Goal: Task Accomplishment & Management: Complete application form

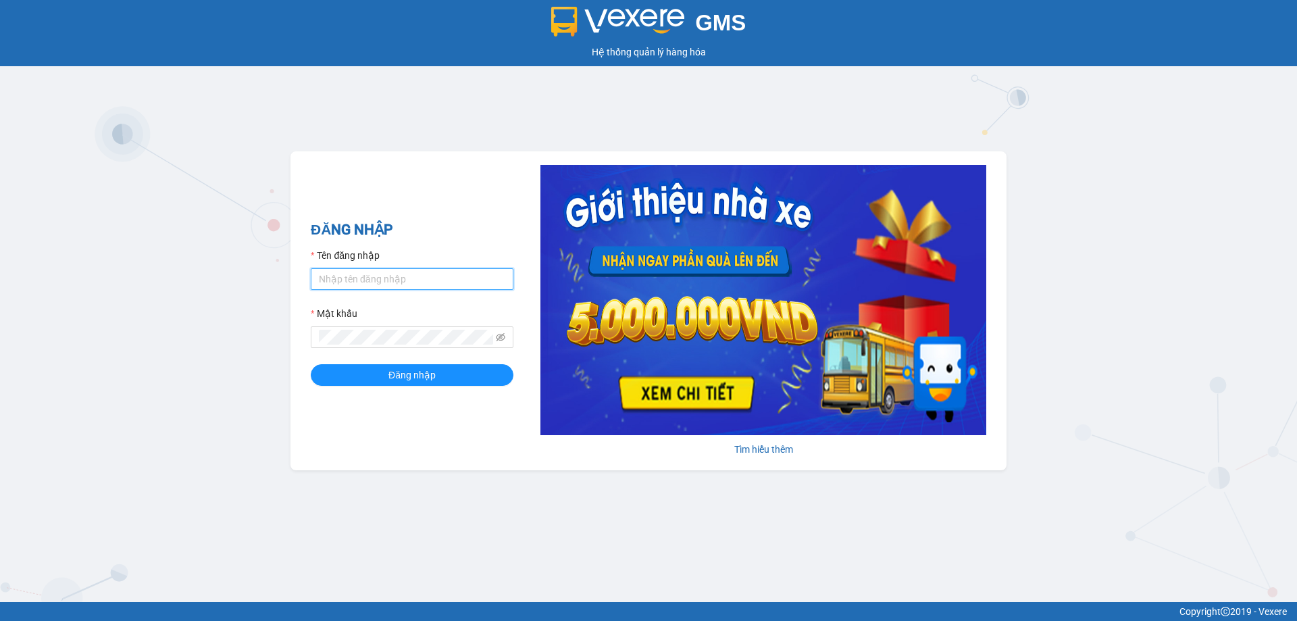
click at [384, 278] on input "Tên đăng nhập" at bounding box center [412, 279] width 203 height 22
type input "ntquynh.anhhuyvip"
click at [311, 364] on button "Đăng nhập" at bounding box center [412, 375] width 203 height 22
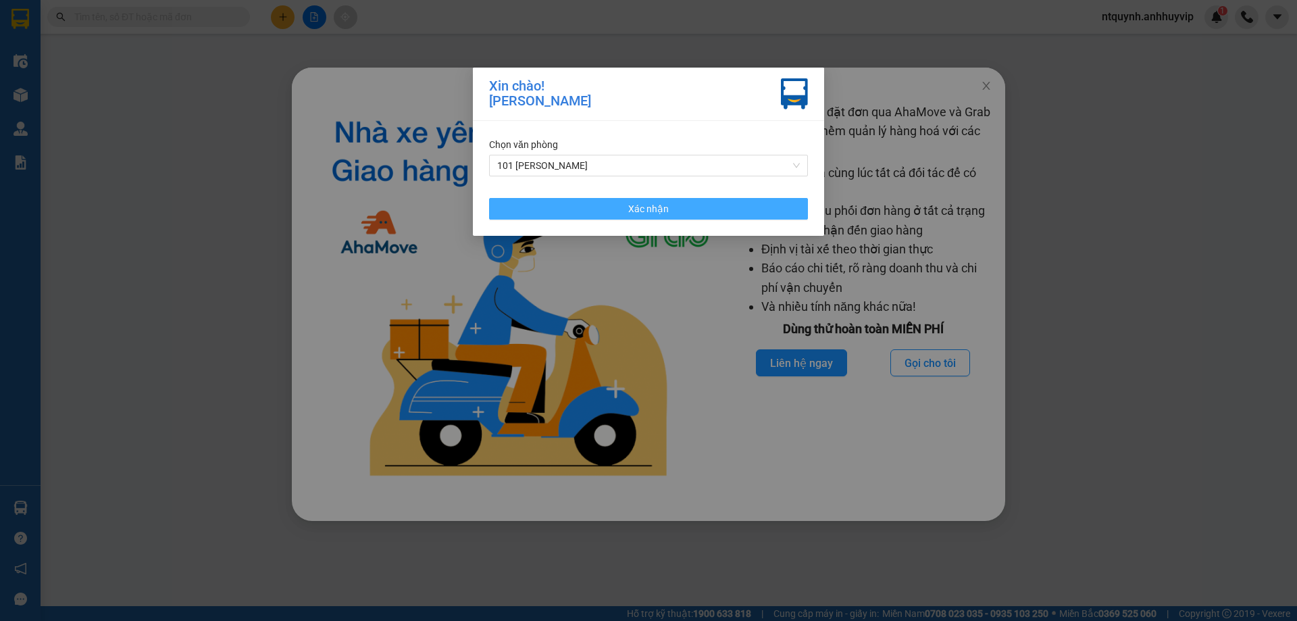
click at [664, 208] on span "Xác nhận" at bounding box center [648, 208] width 41 height 15
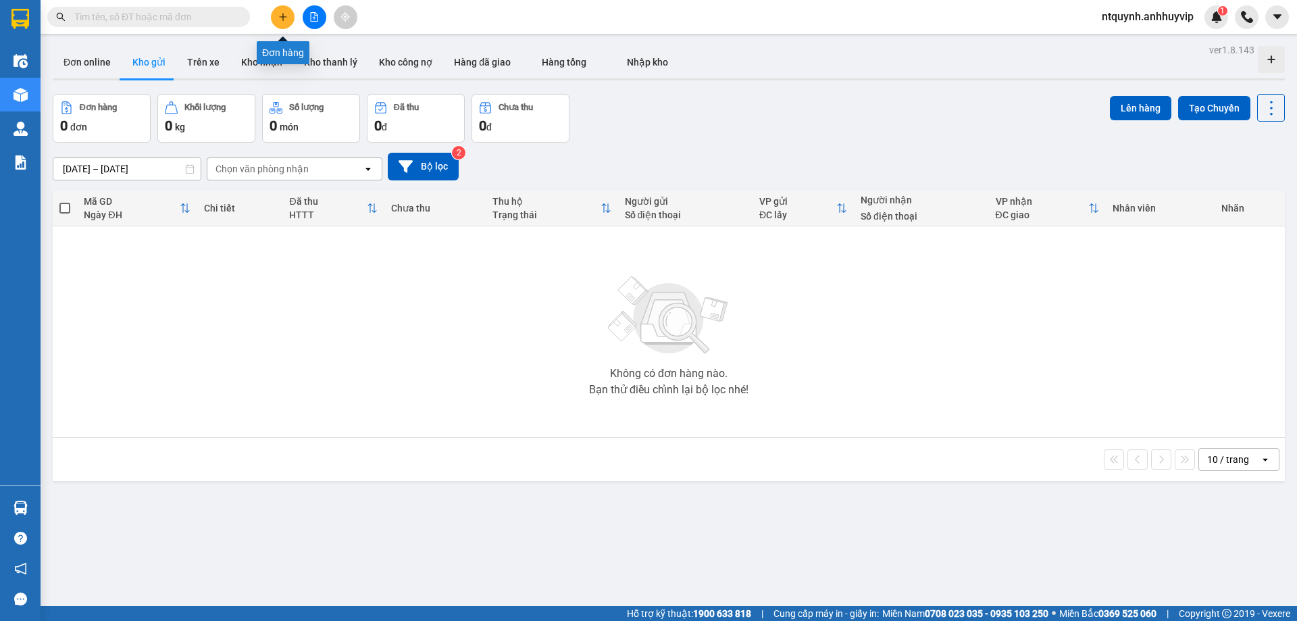
click at [279, 24] on button at bounding box center [283, 17] width 24 height 24
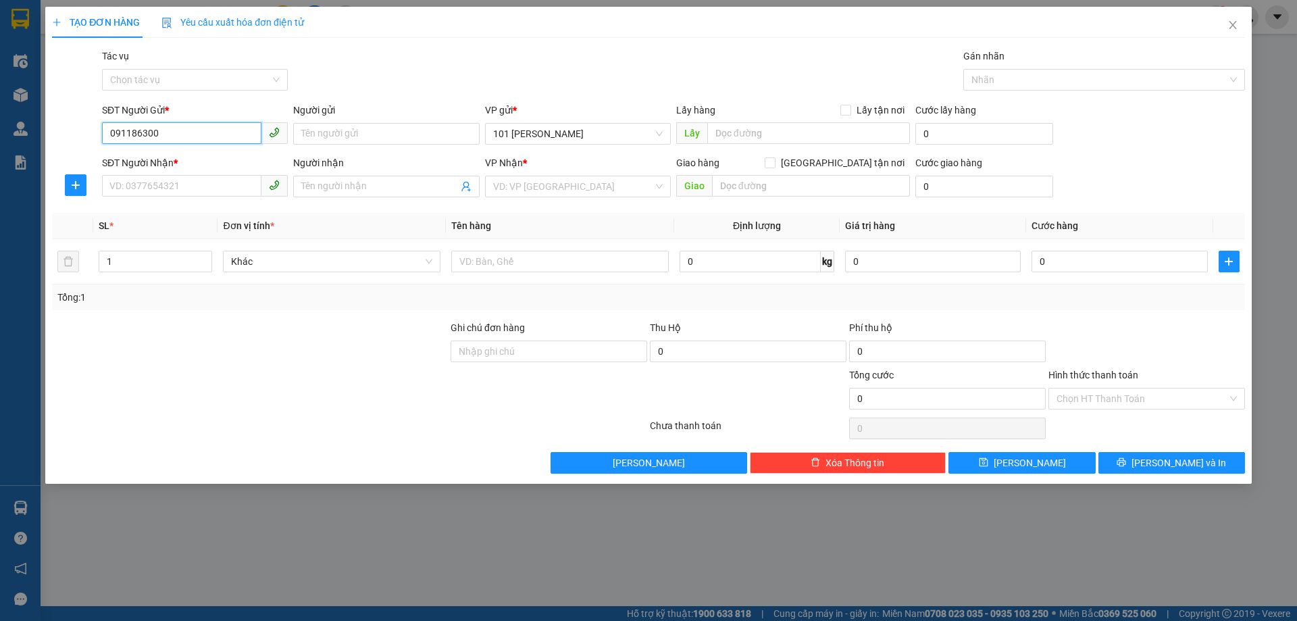
type input "0911863000"
click at [193, 165] on div "0911863000 - vphl" at bounding box center [195, 160] width 170 height 15
type input "vphl"
type input "0911863000"
click at [791, 197] on div "Giao hàng [GEOGRAPHIC_DATA] tận nơi [GEOGRAPHIC_DATA]" at bounding box center [793, 178] width 234 height 47
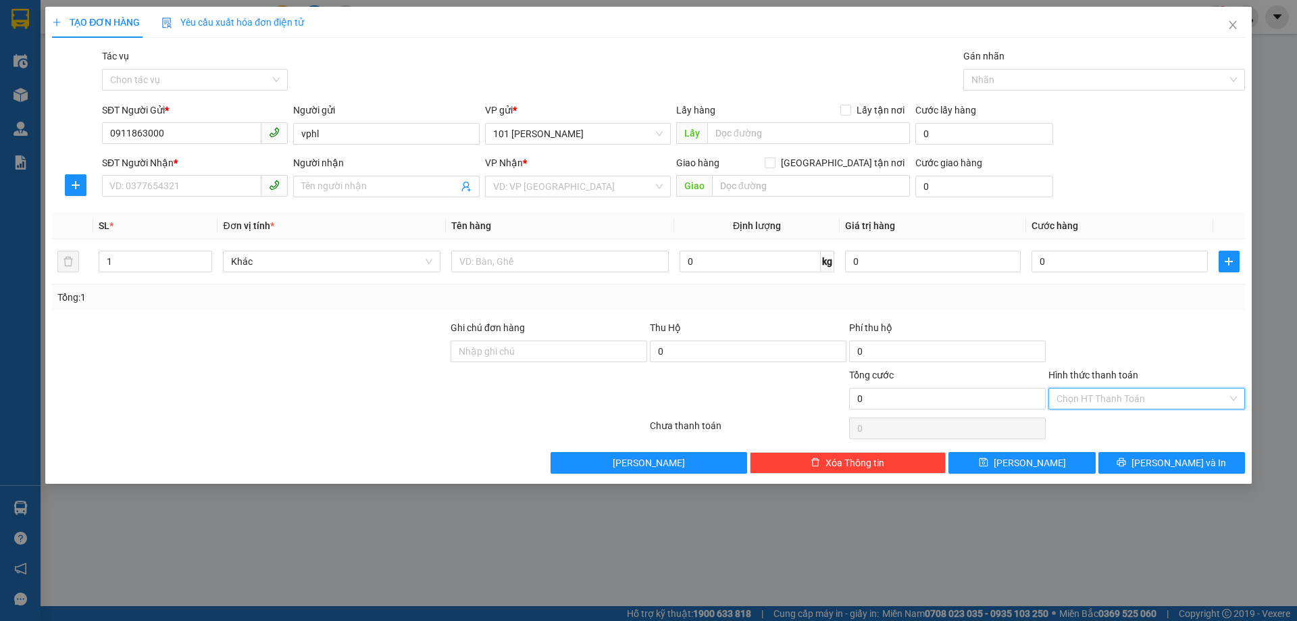
click at [1132, 391] on input "Hình thức thanh toán" at bounding box center [1142, 399] width 171 height 20
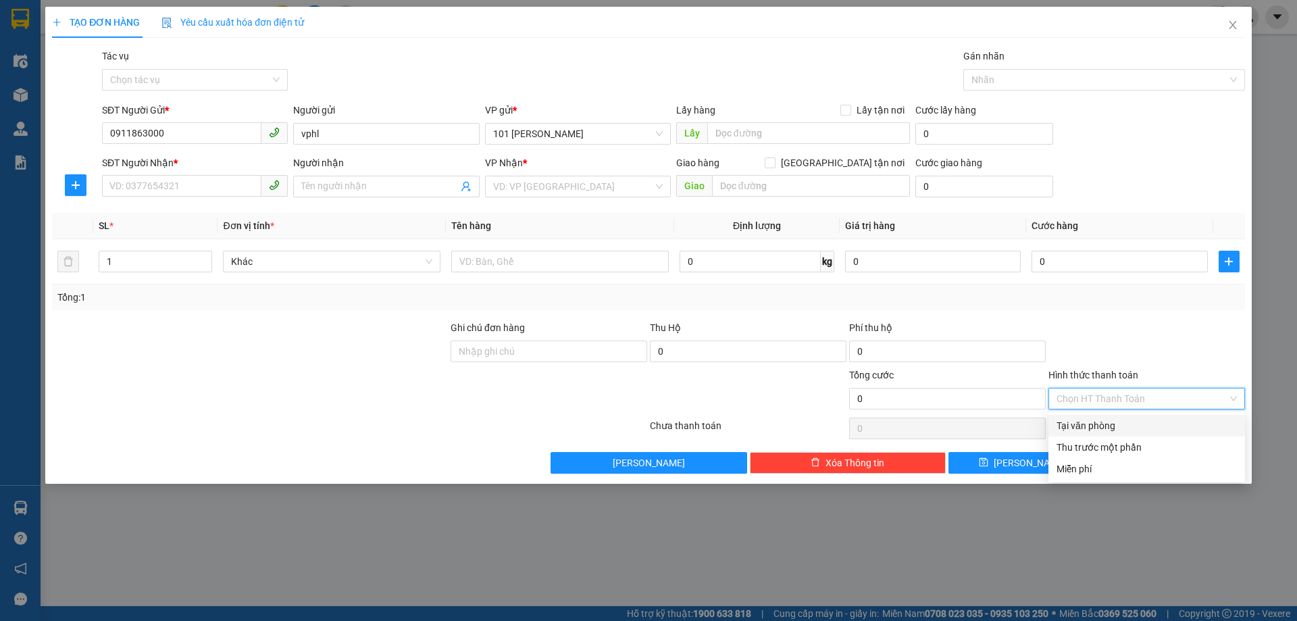
click at [1084, 426] on div "Tại văn phòng" at bounding box center [1147, 425] width 180 height 15
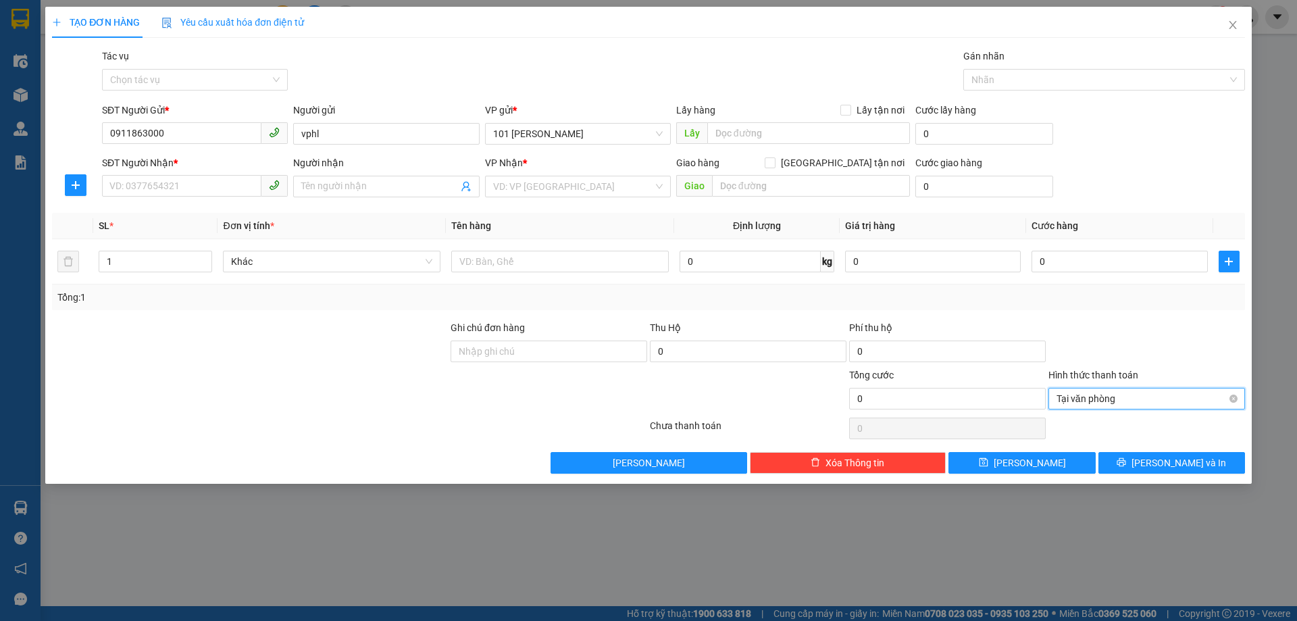
click at [1114, 402] on span "Tại văn phòng" at bounding box center [1147, 399] width 180 height 20
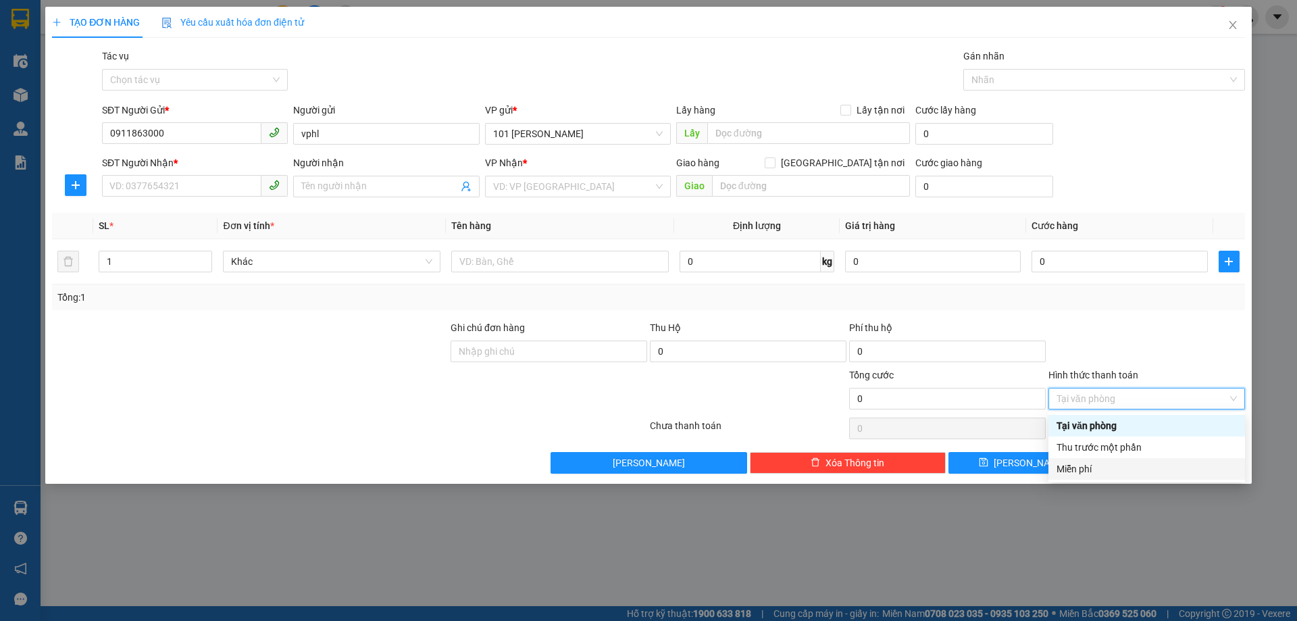
click at [693, 391] on div at bounding box center [748, 391] width 199 height 47
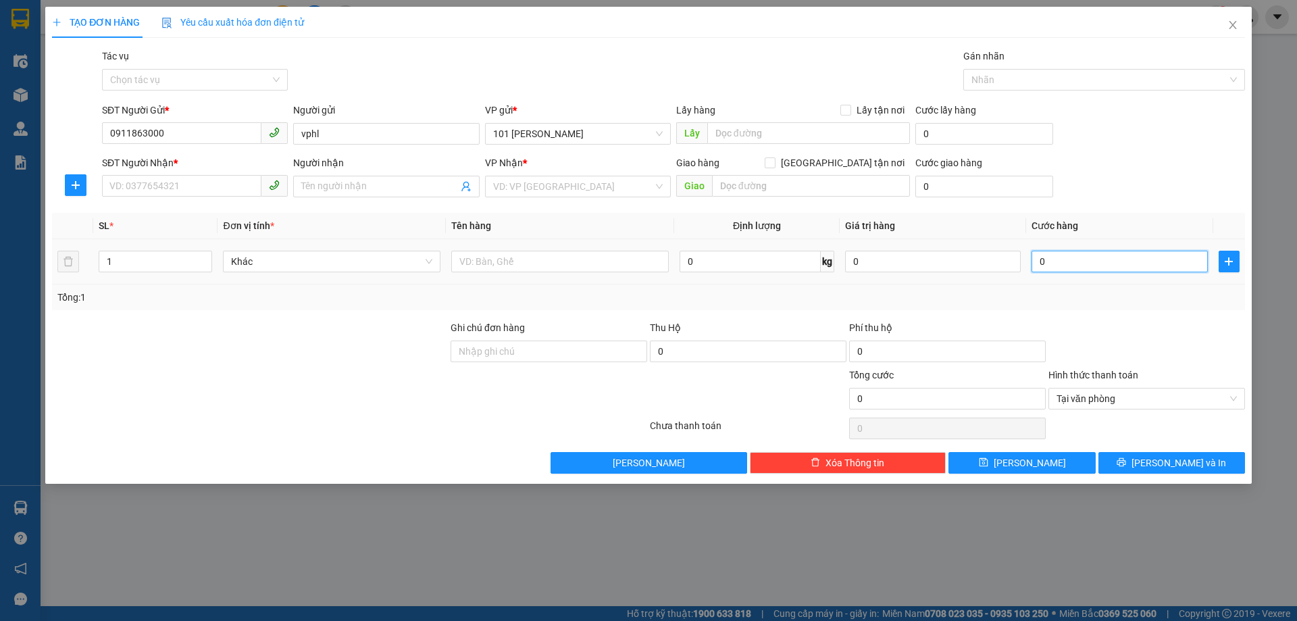
click at [1109, 254] on input "0" at bounding box center [1120, 262] width 176 height 22
click at [193, 267] on input "1" at bounding box center [155, 261] width 112 height 20
click at [378, 261] on span "Khác" at bounding box center [331, 261] width 201 height 20
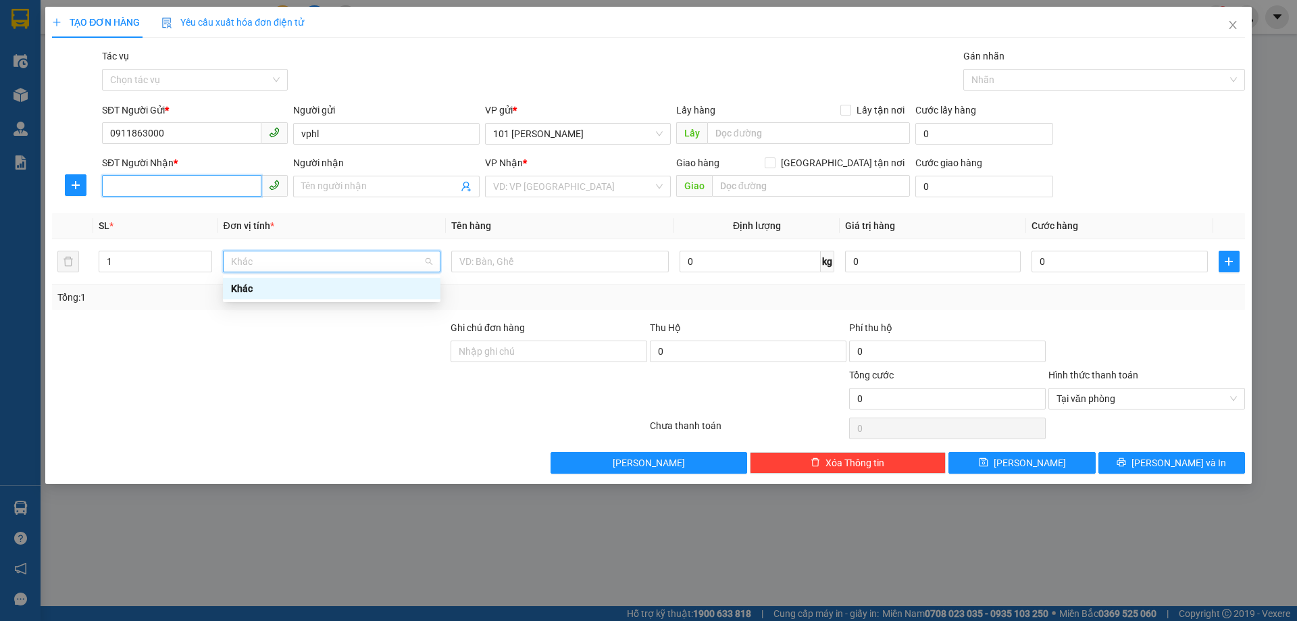
click at [161, 177] on input "SĐT Người Nhận *" at bounding box center [181, 186] width 159 height 22
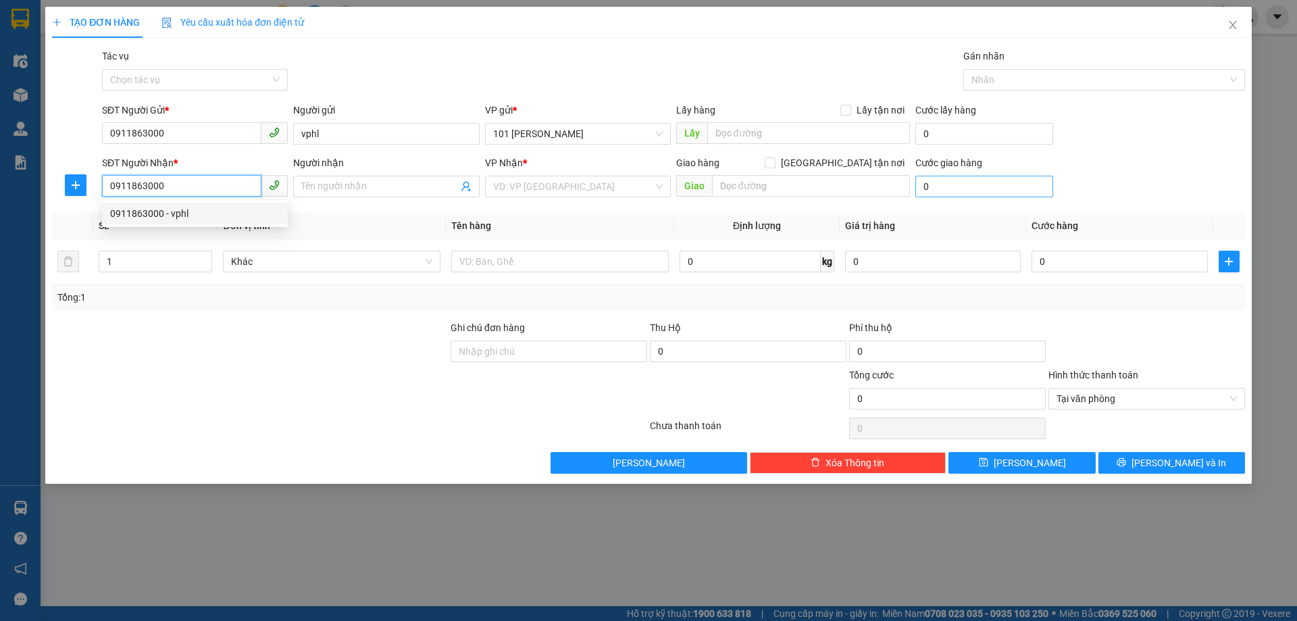
type input "0911863000"
click at [943, 189] on input "0" at bounding box center [985, 187] width 138 height 22
click at [192, 186] on input "0911863000" at bounding box center [181, 186] width 159 height 22
click at [166, 222] on div "0911863000 - vphl" at bounding box center [195, 214] width 186 height 22
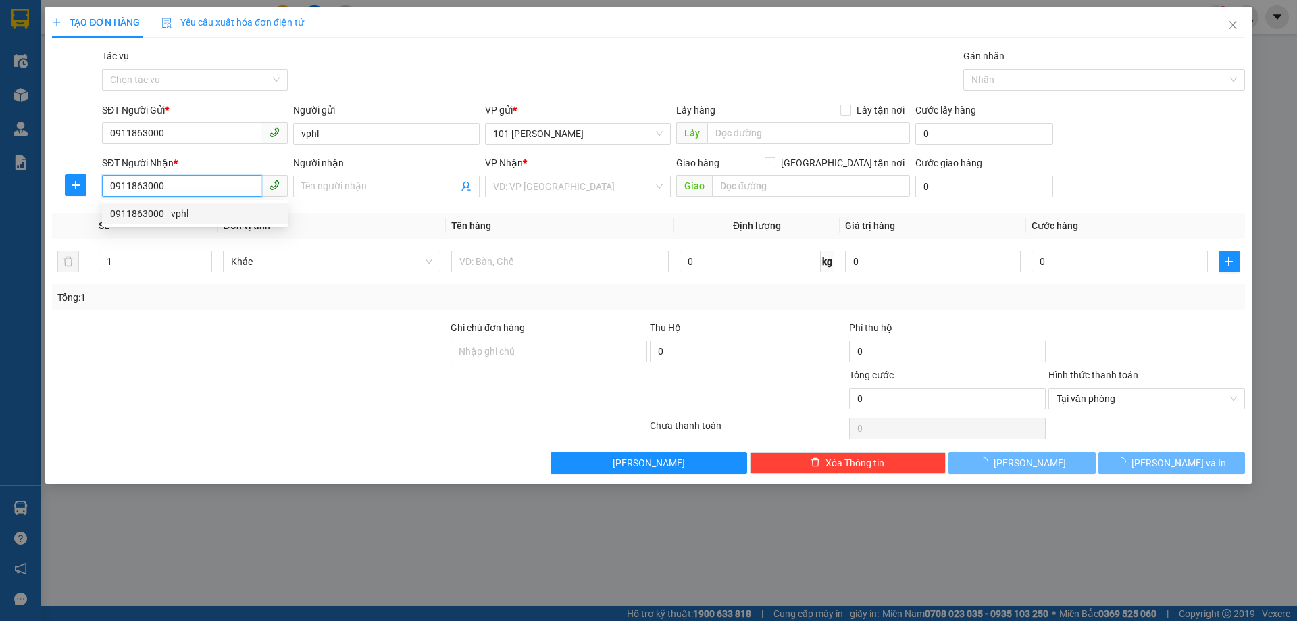
type input "vphl"
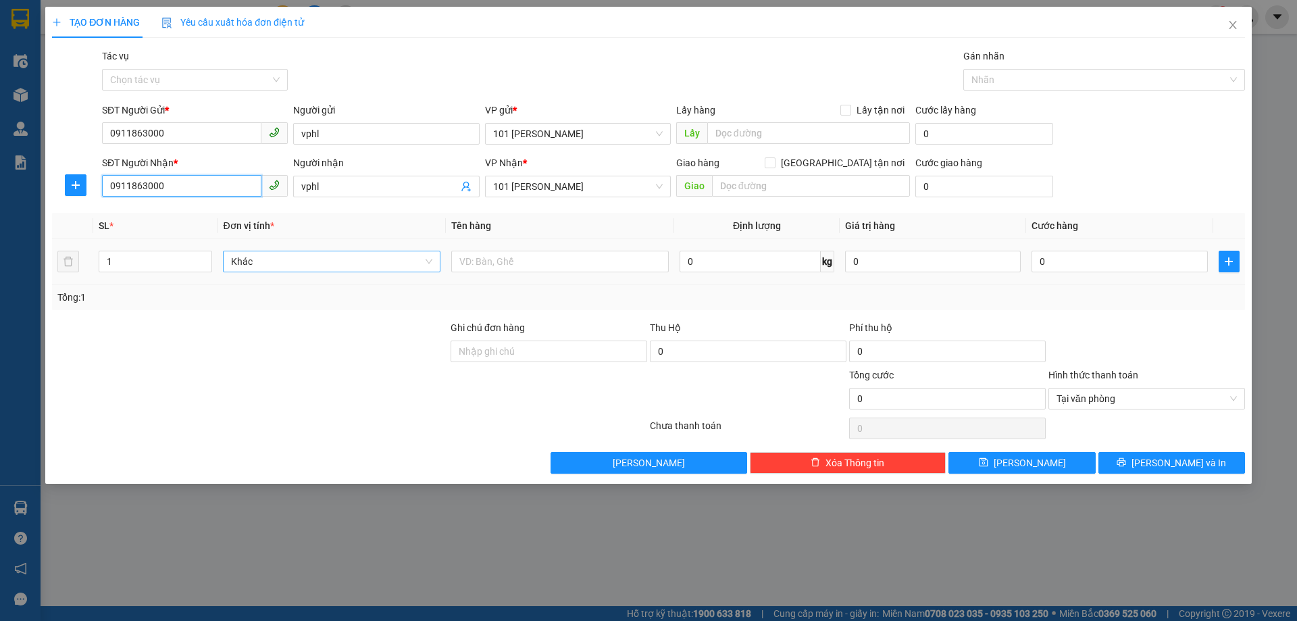
click at [270, 259] on span "Khác" at bounding box center [331, 261] width 201 height 20
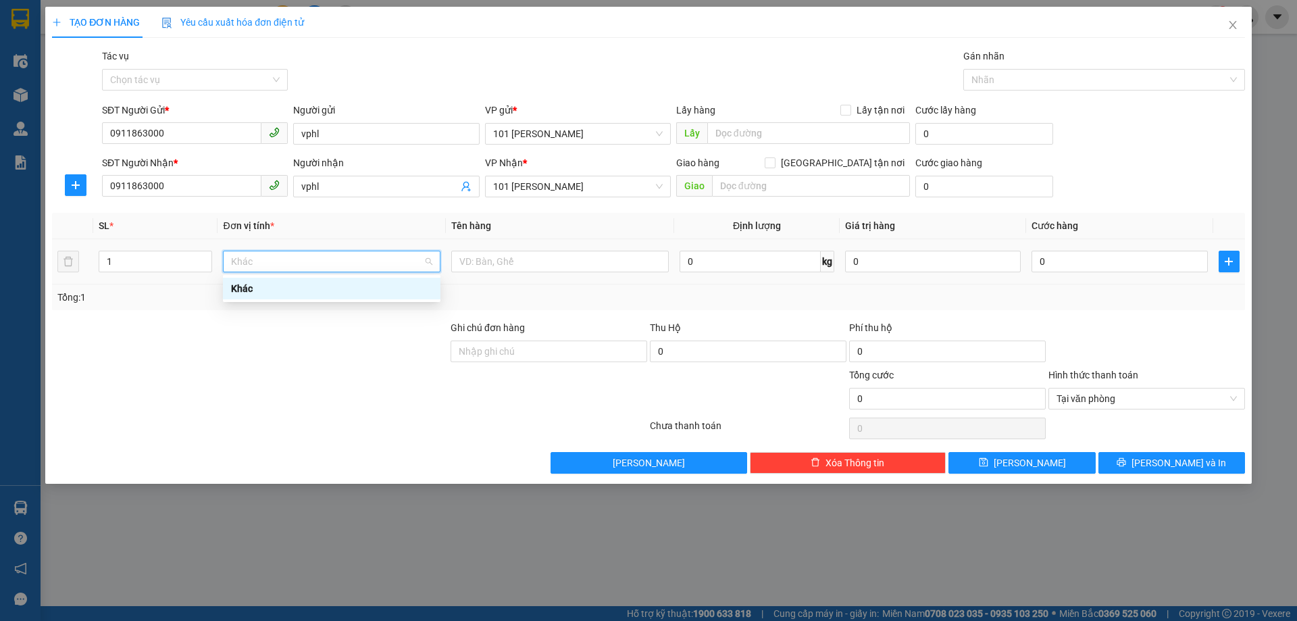
drag, startPoint x: 196, startPoint y: 351, endPoint x: 182, endPoint y: 280, distance: 73.0
click at [199, 349] on div at bounding box center [250, 343] width 399 height 47
click at [420, 261] on span "Khác" at bounding box center [331, 261] width 201 height 20
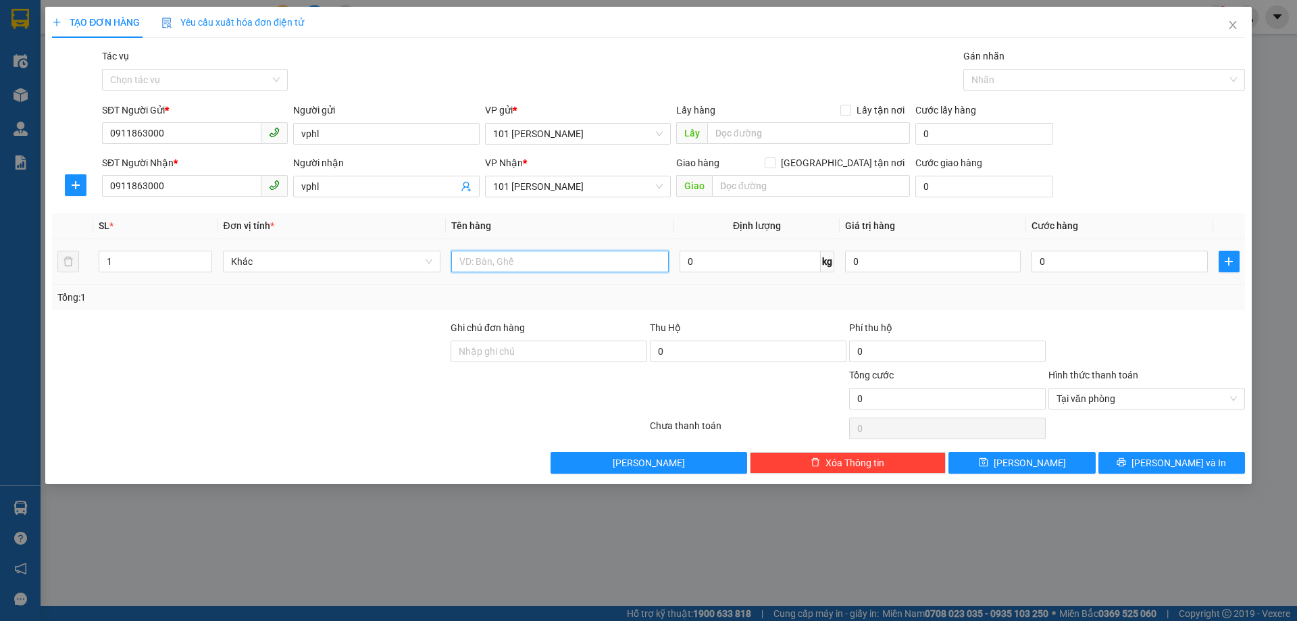
click at [522, 264] on input "text" at bounding box center [560, 262] width 218 height 22
click at [525, 263] on input "text" at bounding box center [560, 262] width 218 height 22
type input "0"
click at [1109, 268] on input "0" at bounding box center [1120, 262] width 176 height 22
type input "5"
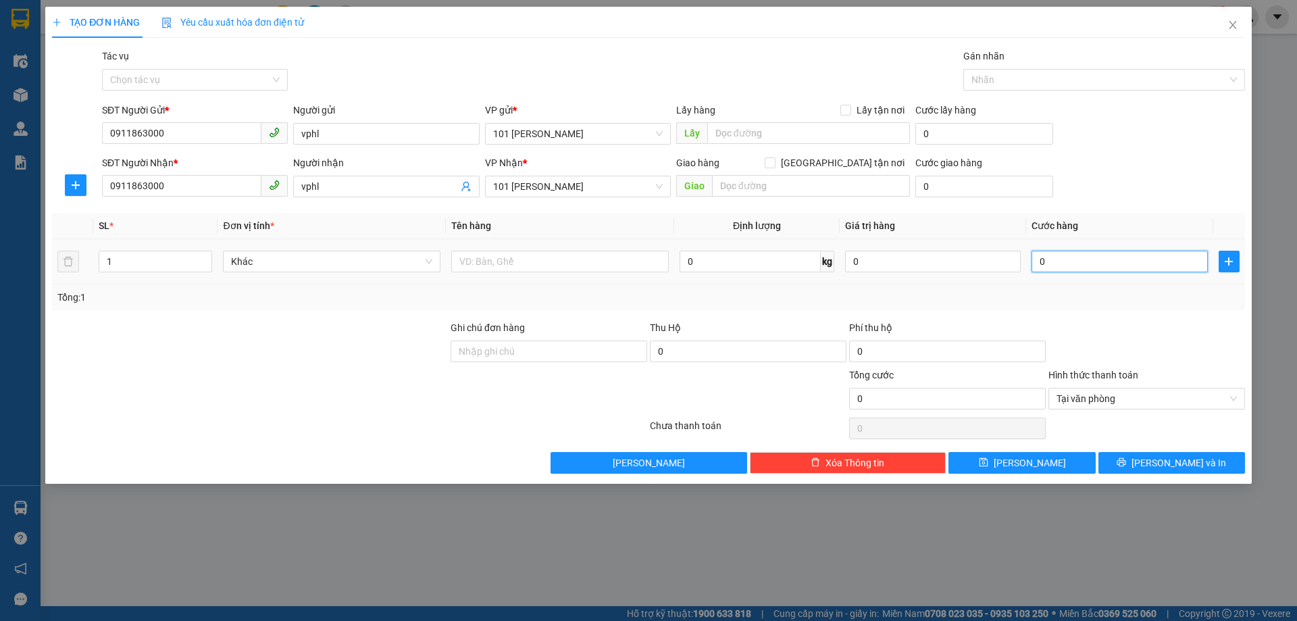
type input "5"
type input "50"
type input "500"
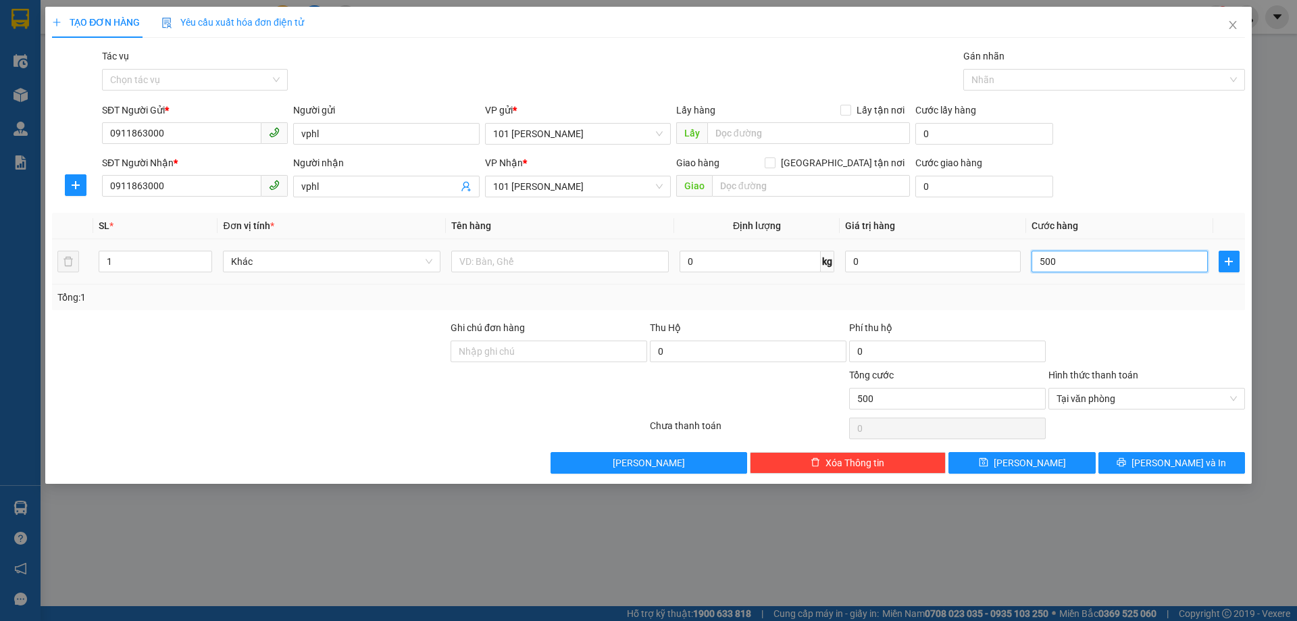
type input "5.000"
type input "50.000"
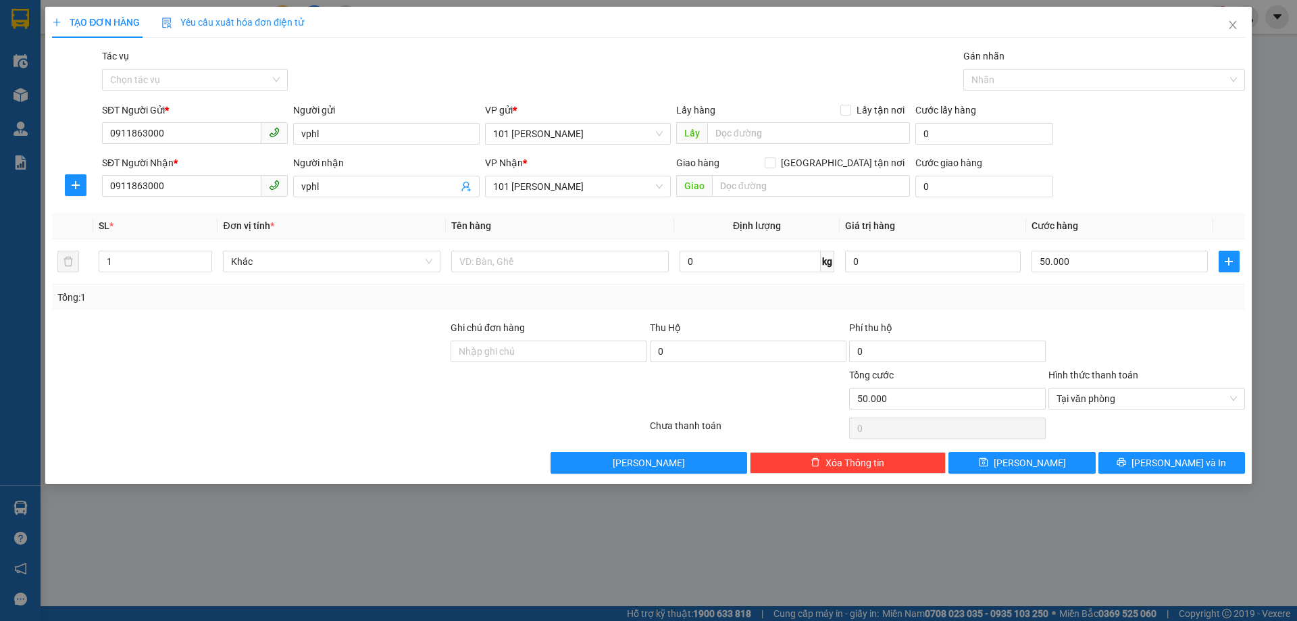
click at [376, 376] on div at bounding box center [250, 391] width 399 height 47
click at [1129, 401] on span "Tại văn phòng" at bounding box center [1147, 399] width 180 height 20
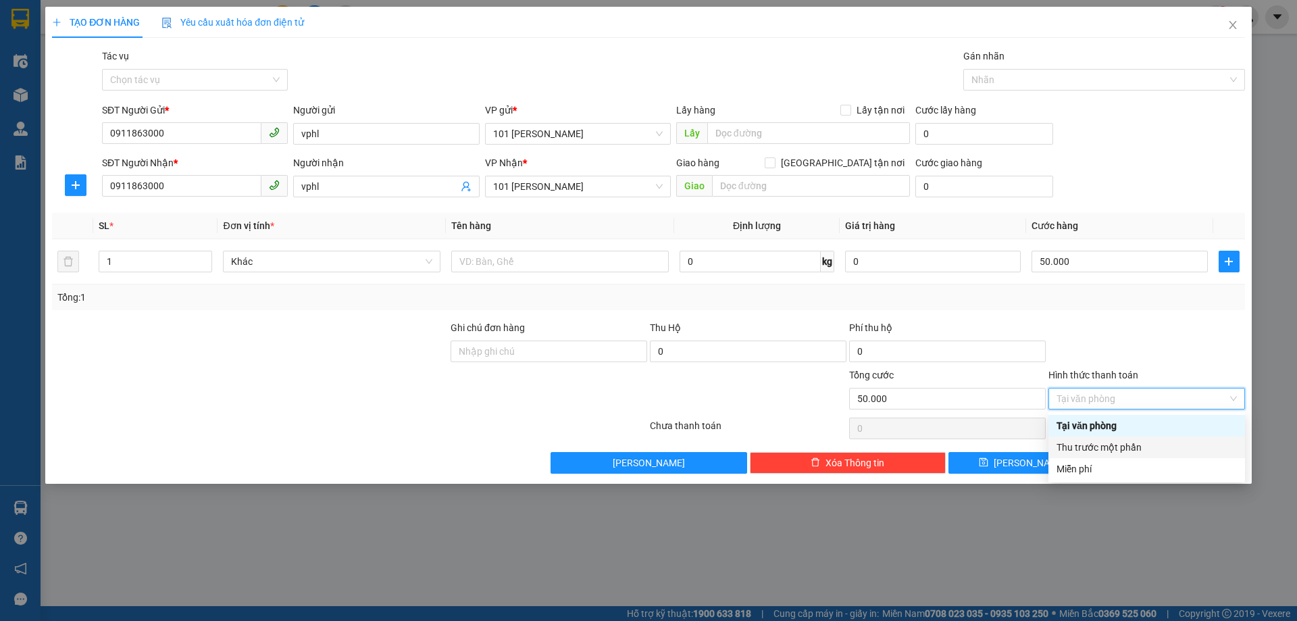
drag, startPoint x: 1100, startPoint y: 453, endPoint x: 1054, endPoint y: 445, distance: 46.7
click at [1099, 453] on div "Thu trước một phần" at bounding box center [1147, 447] width 180 height 15
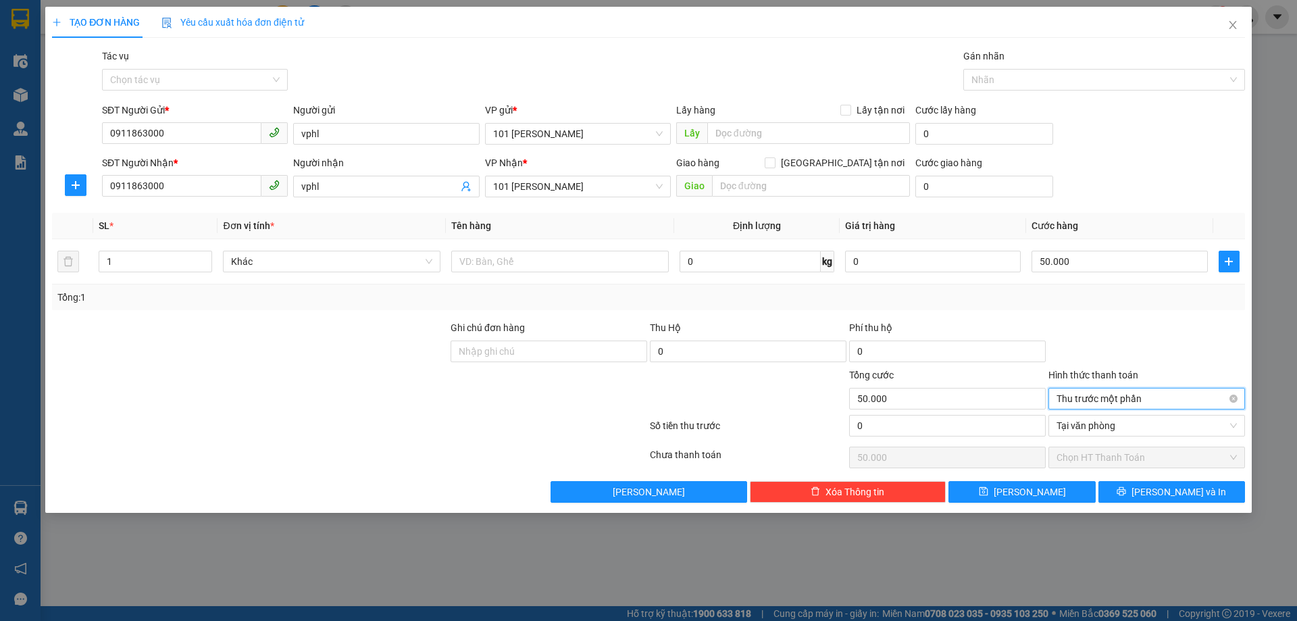
click at [1096, 401] on span "Thu trước một phần" at bounding box center [1147, 399] width 180 height 20
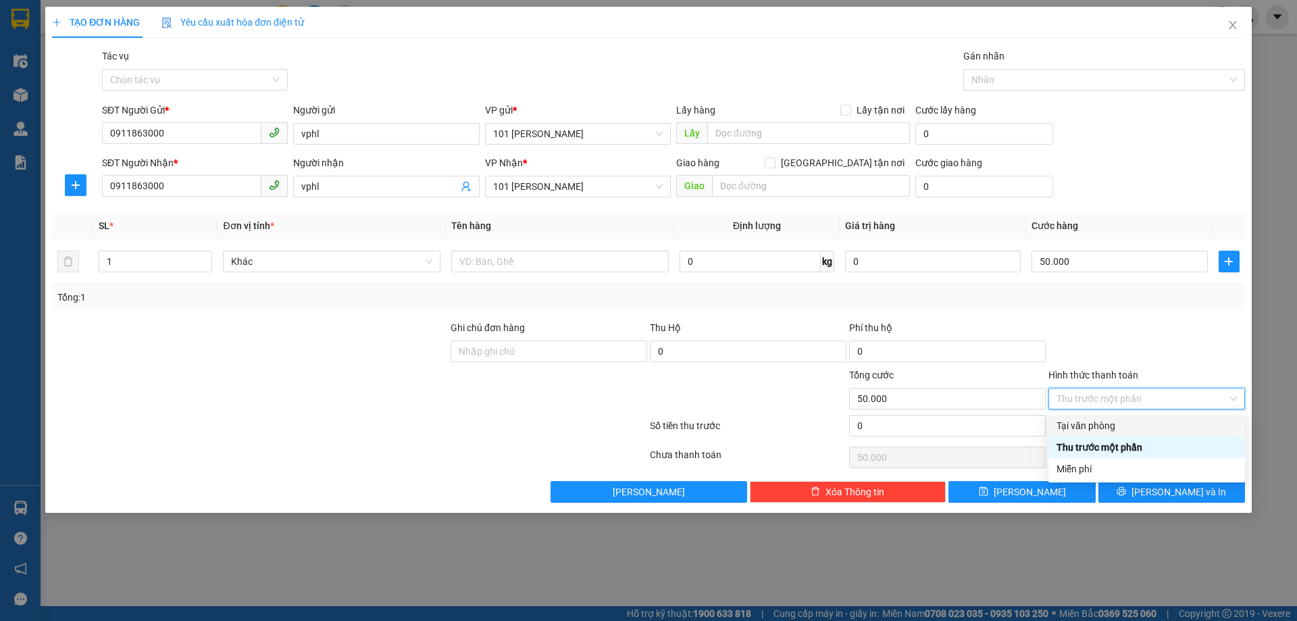
click at [1088, 432] on div "Tại văn phòng" at bounding box center [1147, 425] width 180 height 15
type input "0"
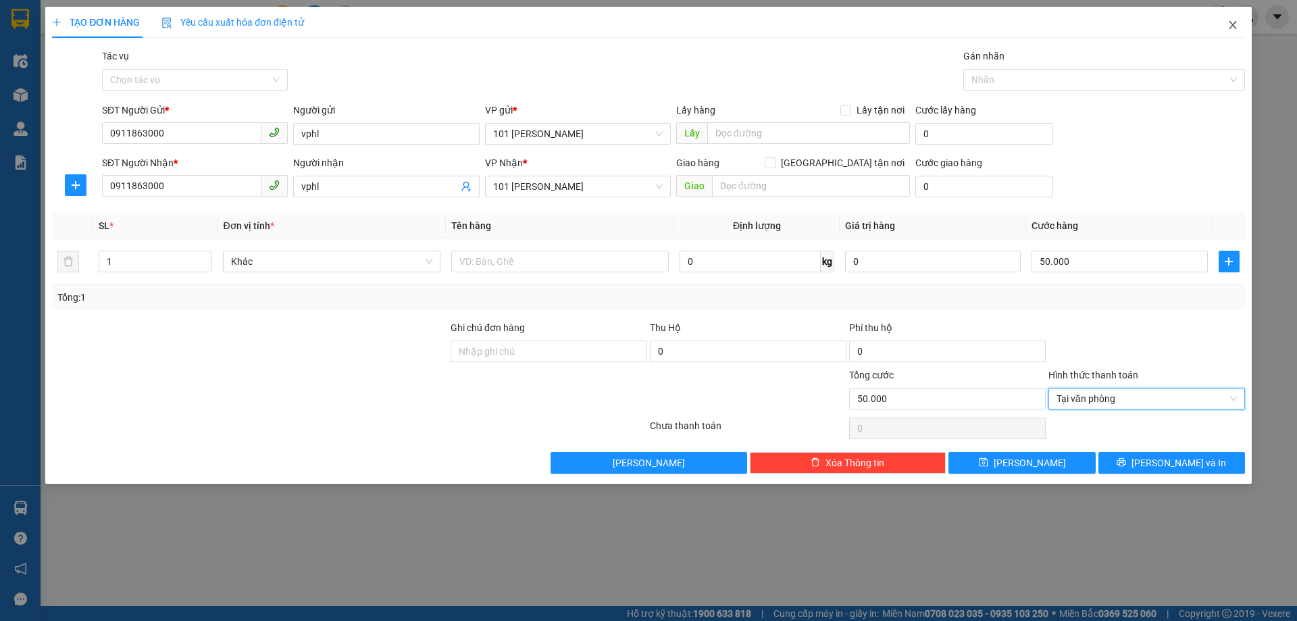
click at [1231, 28] on icon "close" at bounding box center [1232, 25] width 7 height 8
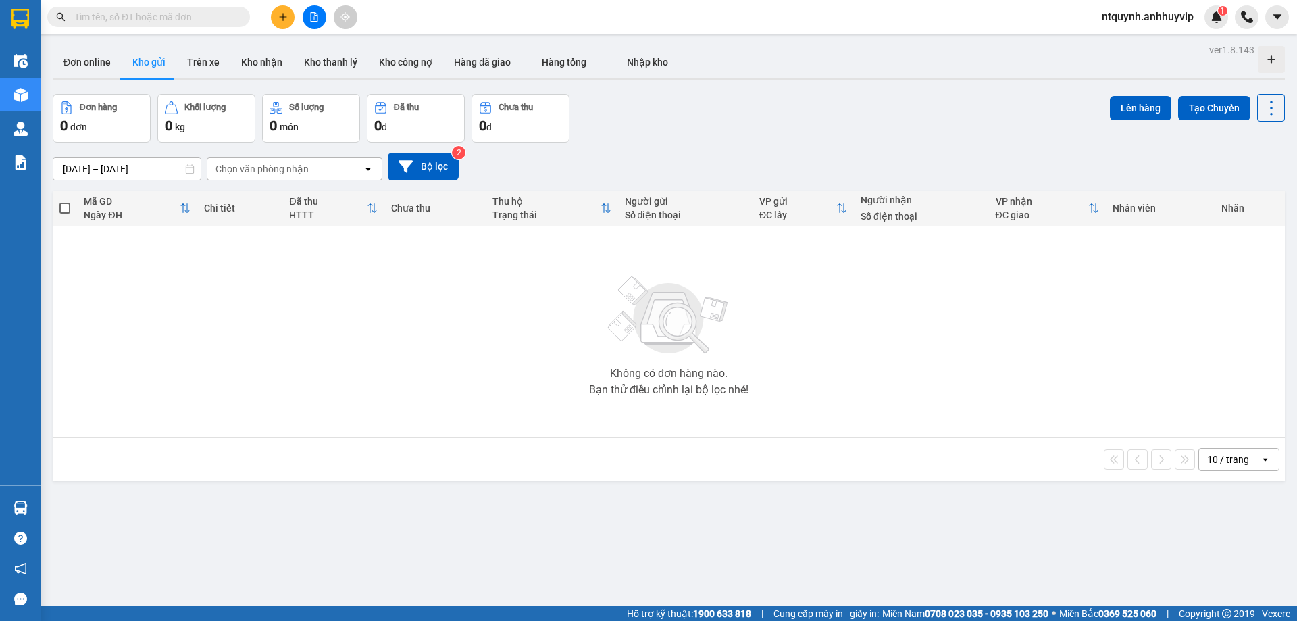
click at [409, 364] on div "Không có đơn hàng nào. Bạn thử điều chỉnh lại bộ lọc nhé!" at bounding box center [668, 331] width 1219 height 203
click at [419, 165] on button "Bộ lọc" at bounding box center [423, 167] width 71 height 28
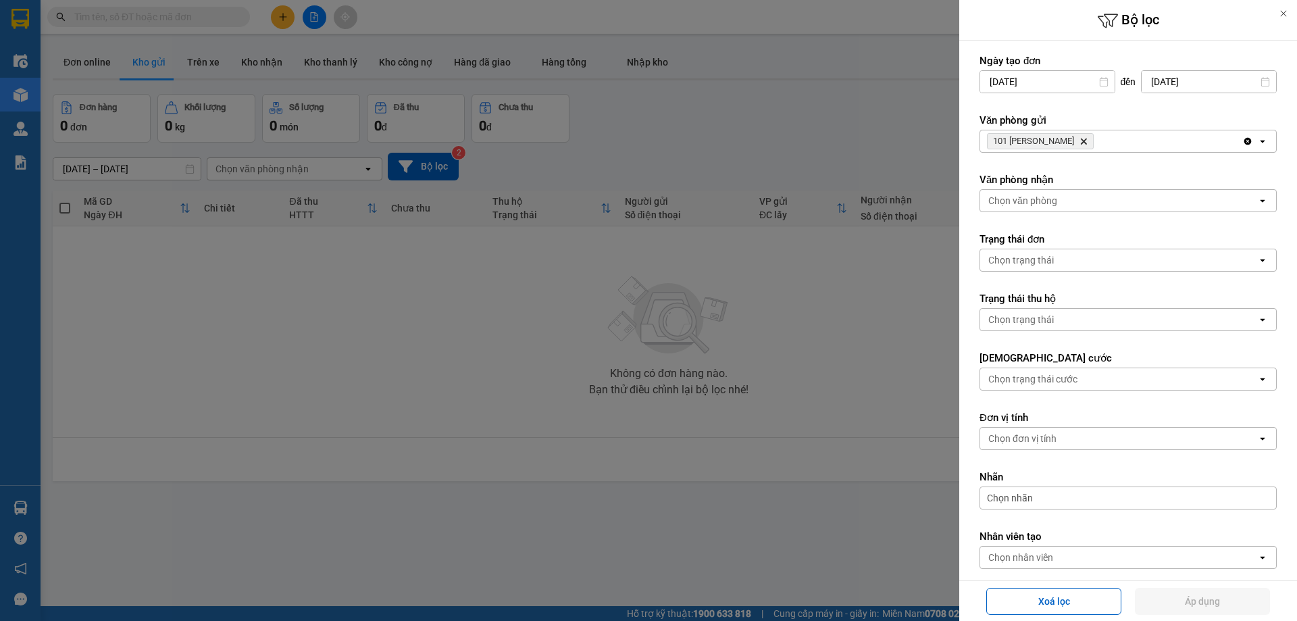
drag, startPoint x: 612, startPoint y: 335, endPoint x: 333, endPoint y: 80, distance: 378.3
click at [613, 335] on div at bounding box center [648, 310] width 1297 height 621
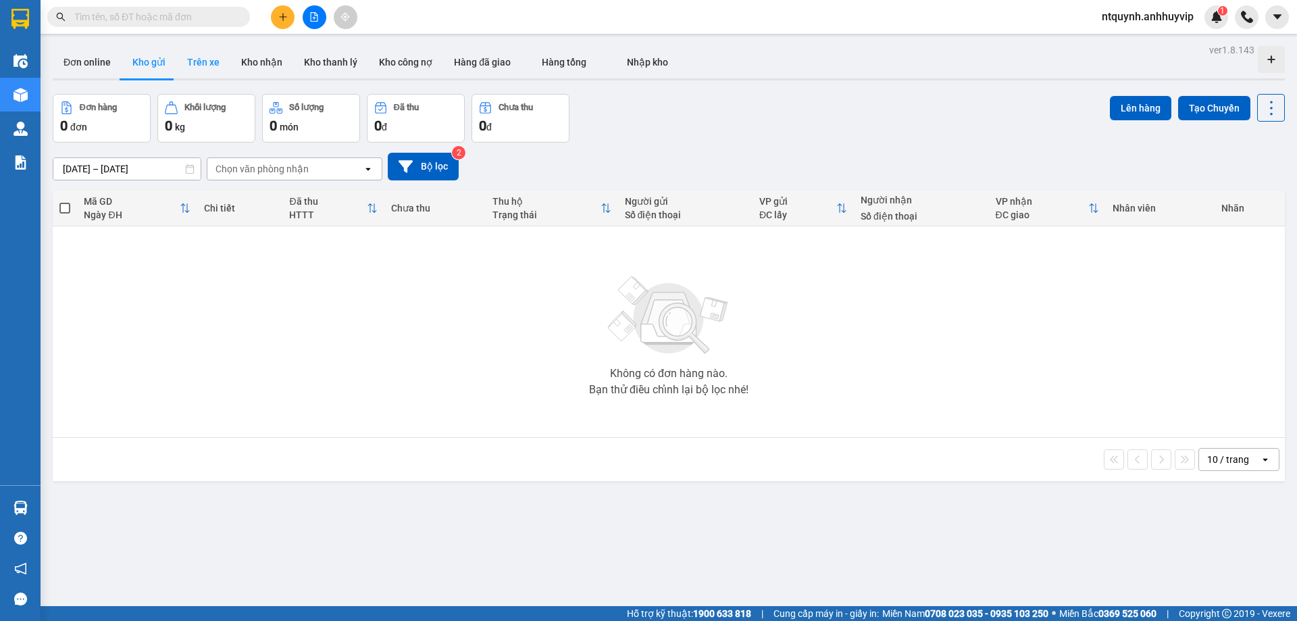
click at [193, 68] on button "Trên xe" at bounding box center [203, 62] width 54 height 32
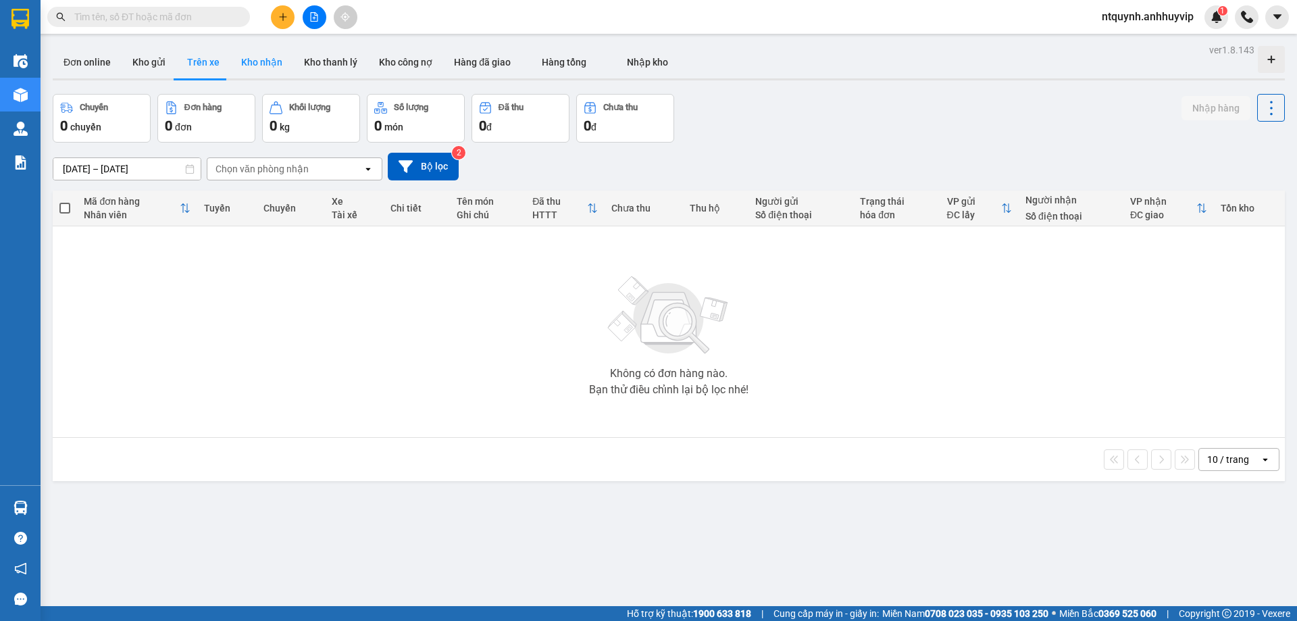
click at [251, 62] on button "Kho nhận" at bounding box center [261, 62] width 63 height 32
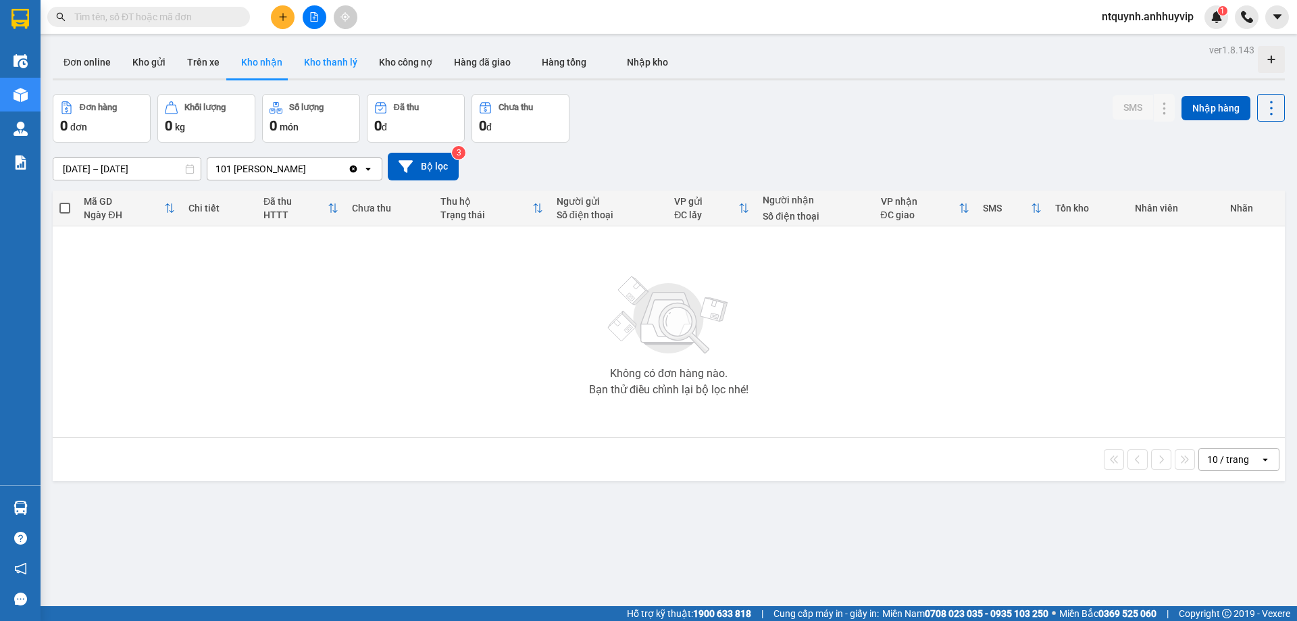
click at [307, 64] on button "Kho thanh lý" at bounding box center [330, 62] width 75 height 32
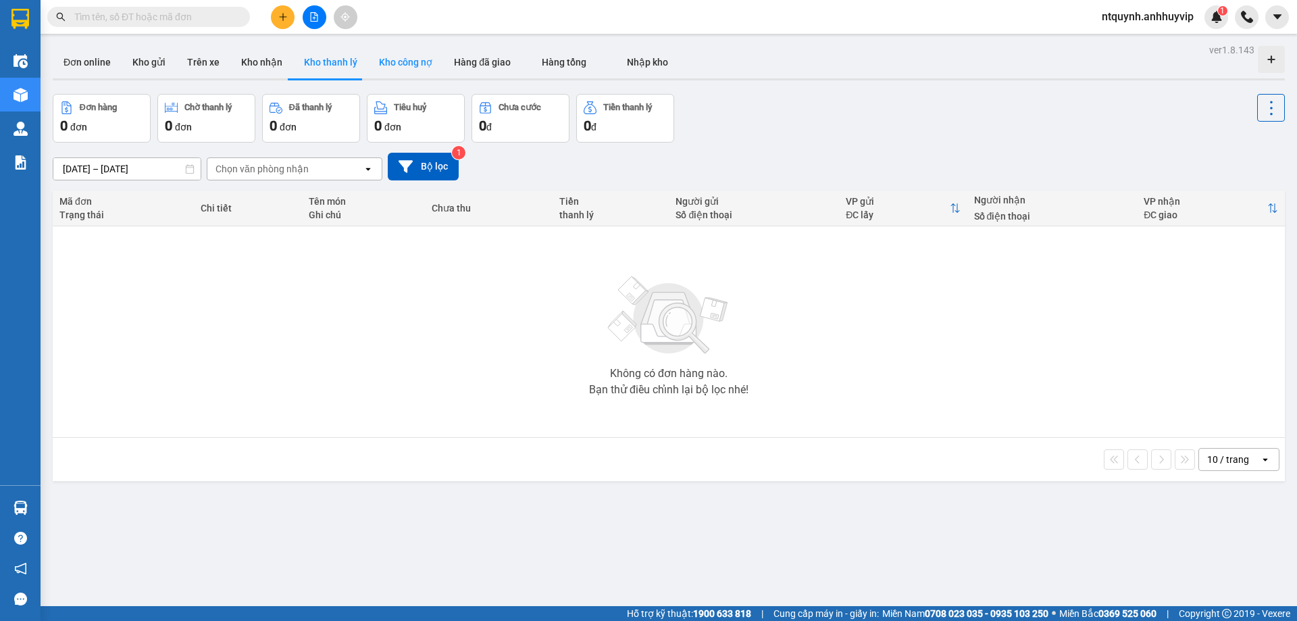
click at [410, 59] on button "Kho công nợ" at bounding box center [405, 62] width 75 height 32
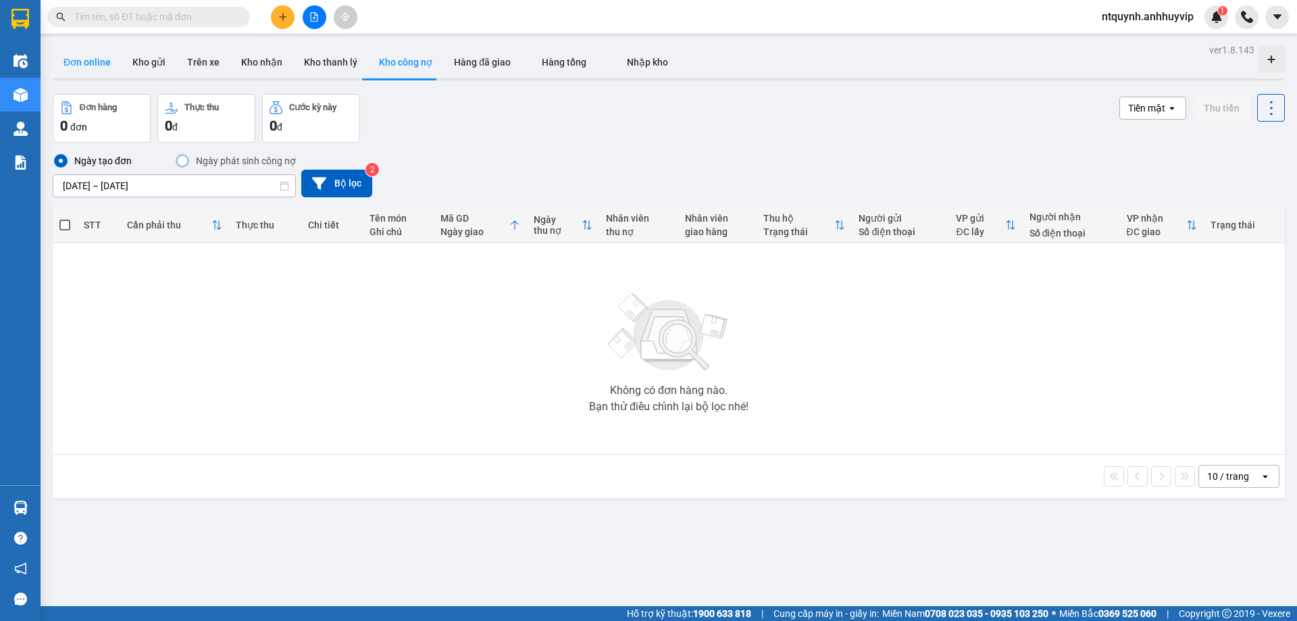
click at [83, 59] on button "Đơn online" at bounding box center [87, 62] width 69 height 32
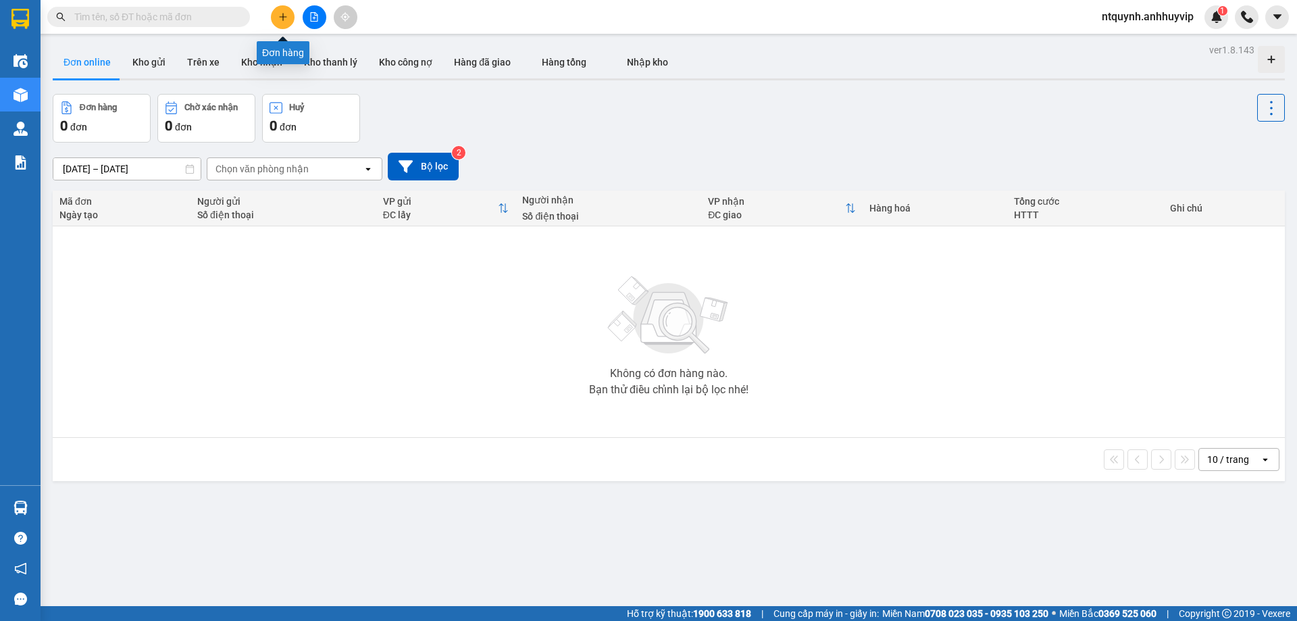
click at [278, 17] on button at bounding box center [283, 17] width 24 height 24
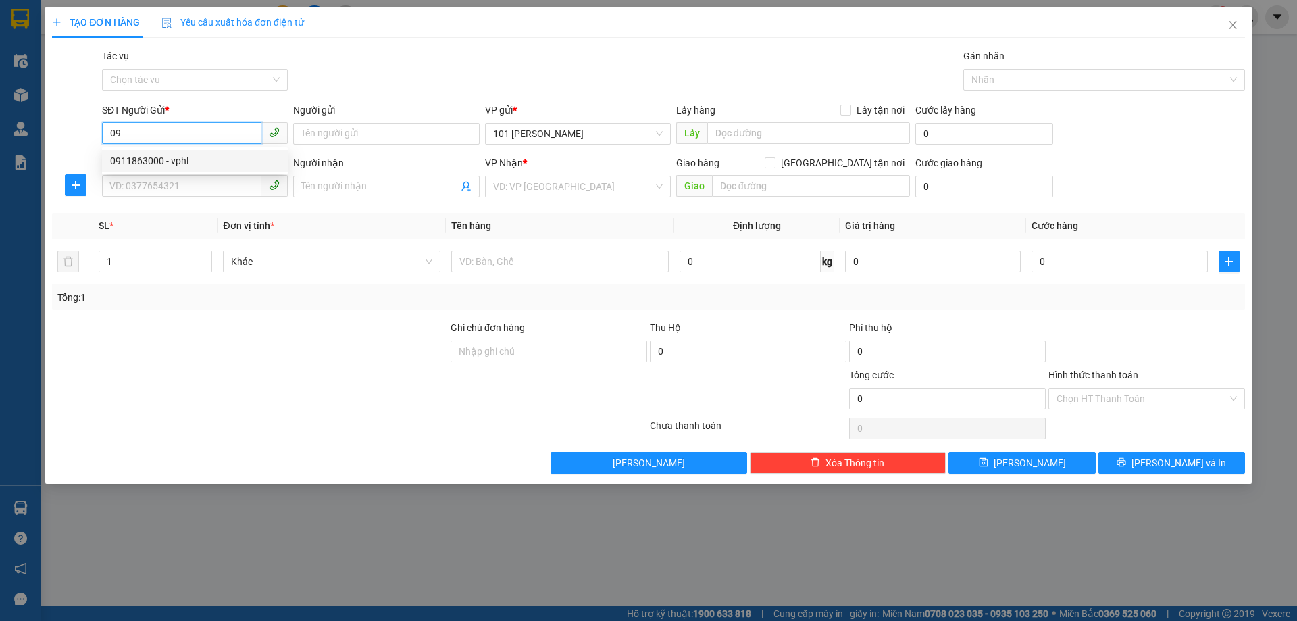
click at [199, 162] on div "0911863000 - vphl" at bounding box center [195, 160] width 170 height 15
type input "0911863000"
type input "vphl"
type input "0911863000"
click at [176, 184] on input "SĐT Người Nhận *" at bounding box center [181, 186] width 159 height 22
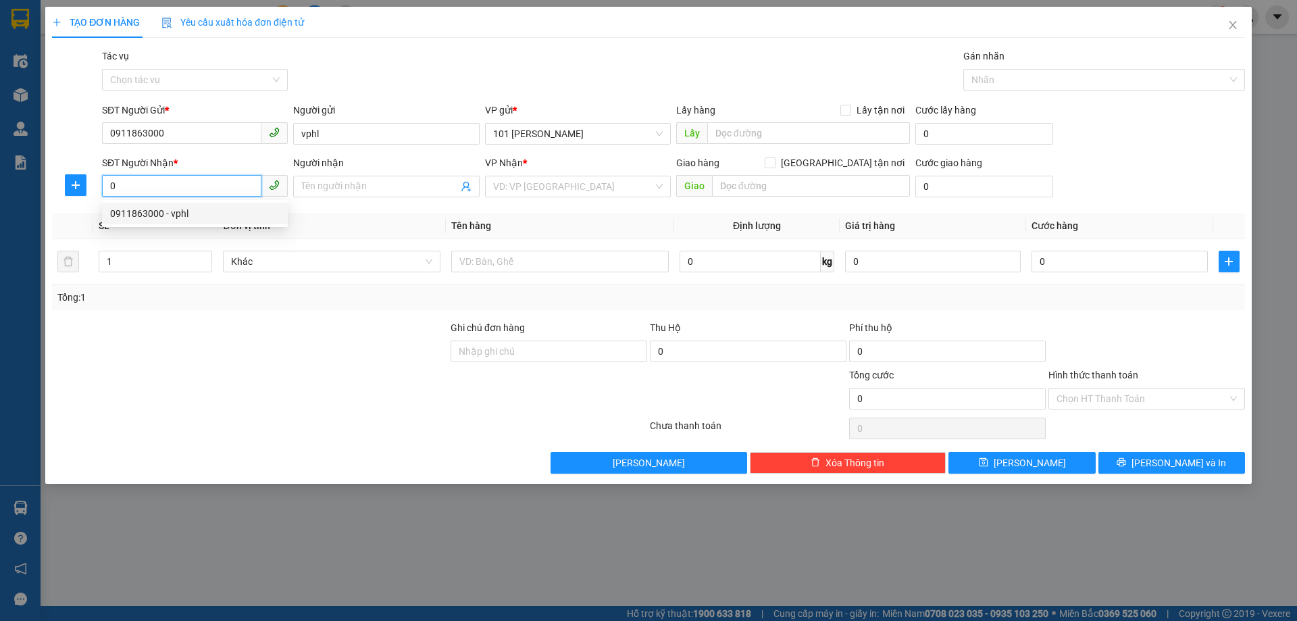
click at [220, 209] on div "0911863000 - vphl" at bounding box center [195, 213] width 170 height 15
type input "0911863000"
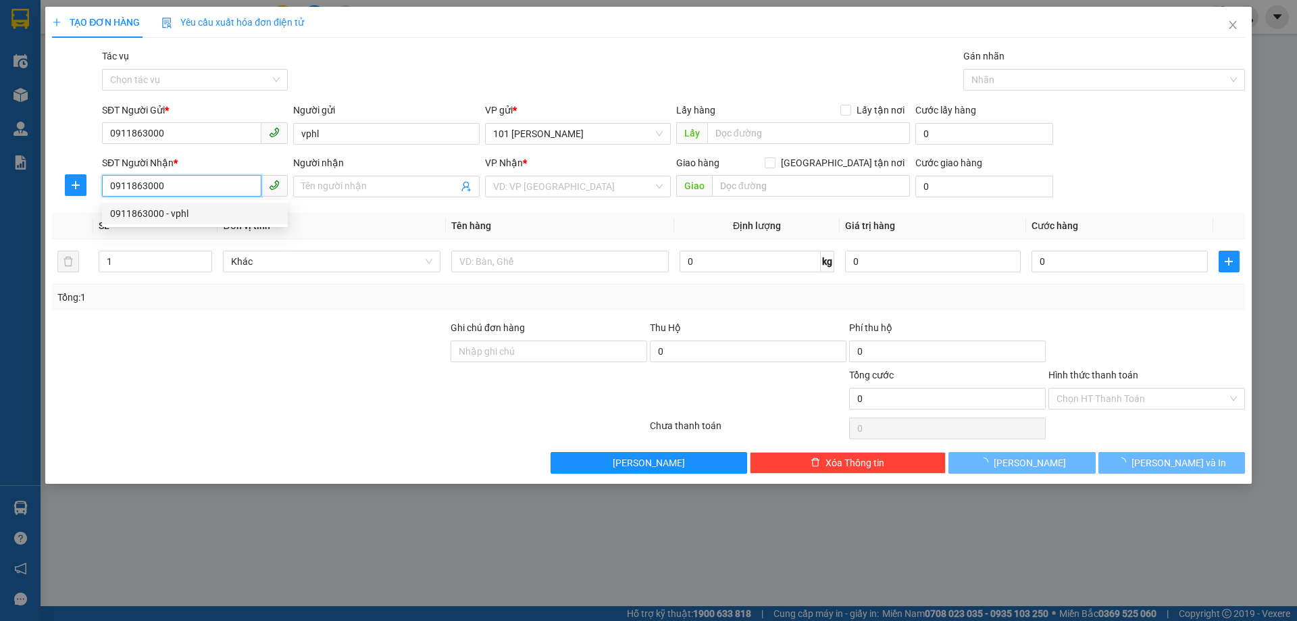
type input "vphl"
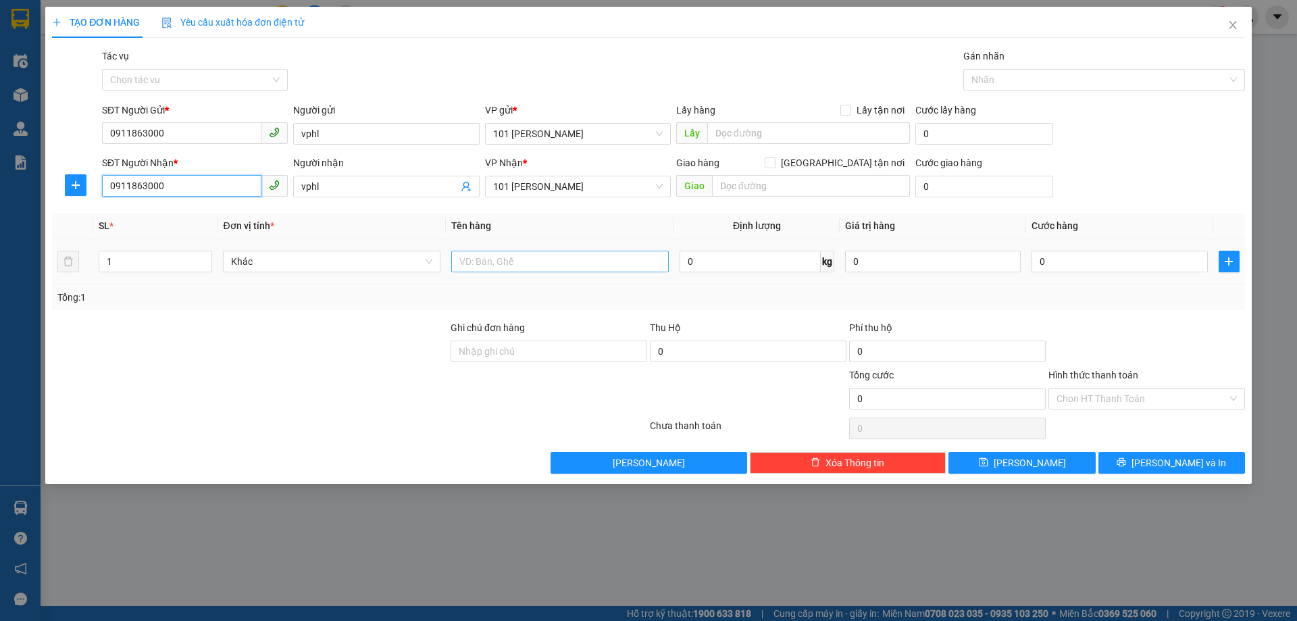
type input "0911863000"
click at [587, 263] on input "text" at bounding box center [560, 262] width 218 height 22
click at [278, 266] on span "Khác" at bounding box center [331, 261] width 201 height 20
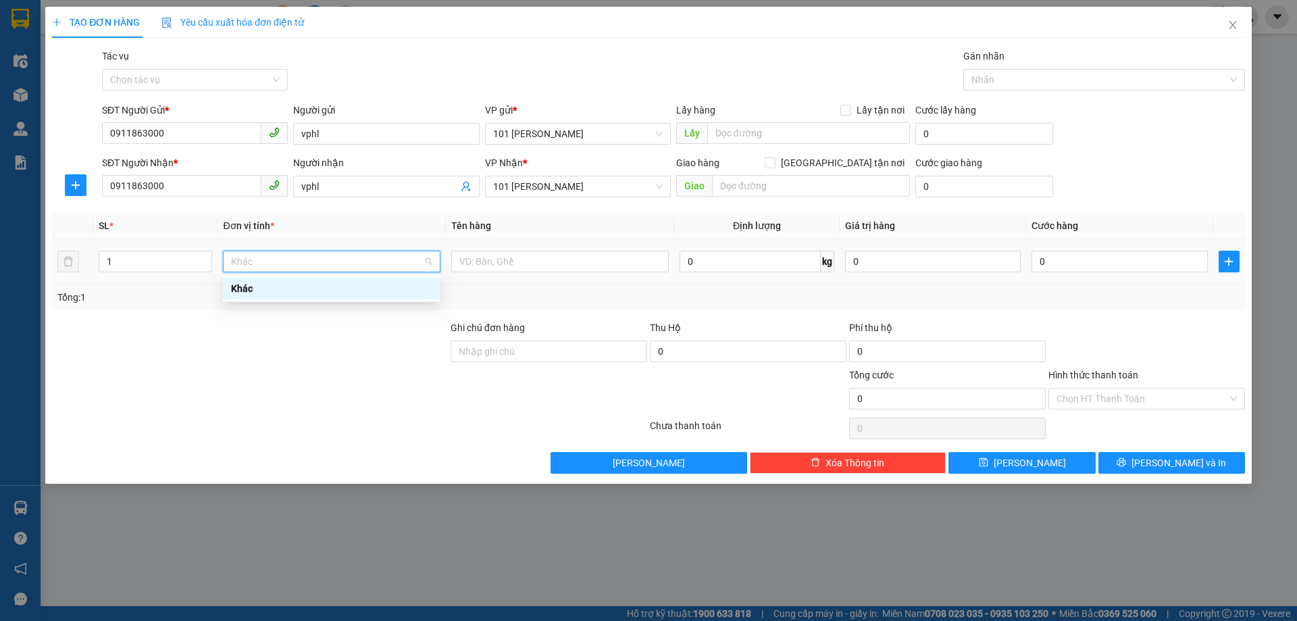
click at [422, 264] on span "Khác" at bounding box center [331, 261] width 201 height 20
click at [351, 293] on div "Khác" at bounding box center [331, 288] width 201 height 15
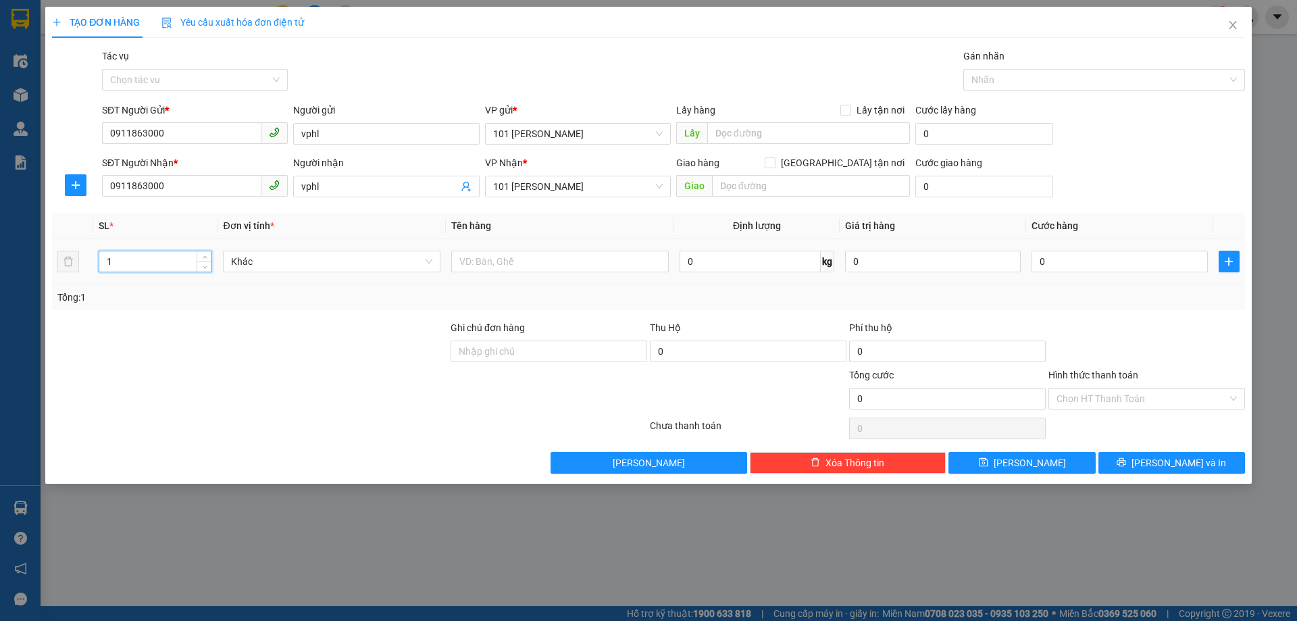
click at [174, 268] on input "1" at bounding box center [155, 261] width 112 height 20
click at [282, 371] on div at bounding box center [250, 391] width 399 height 47
click at [1076, 265] on input "0" at bounding box center [1120, 262] width 176 height 22
type input "5"
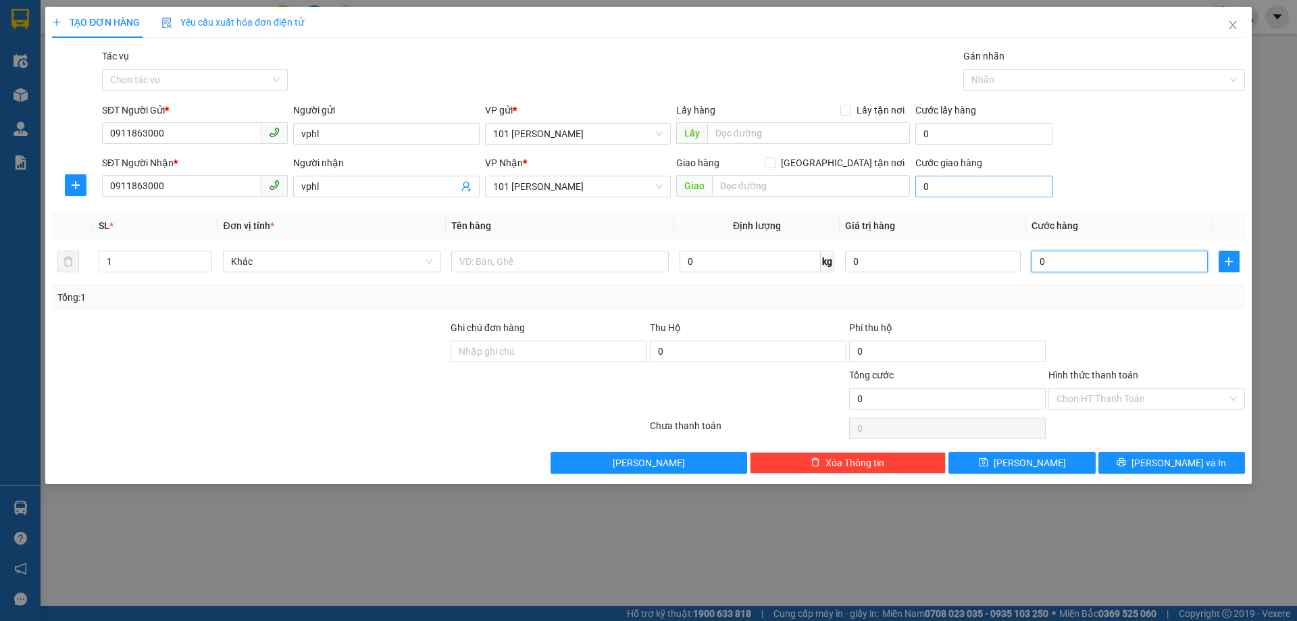
type input "5"
type input "50"
type input "500"
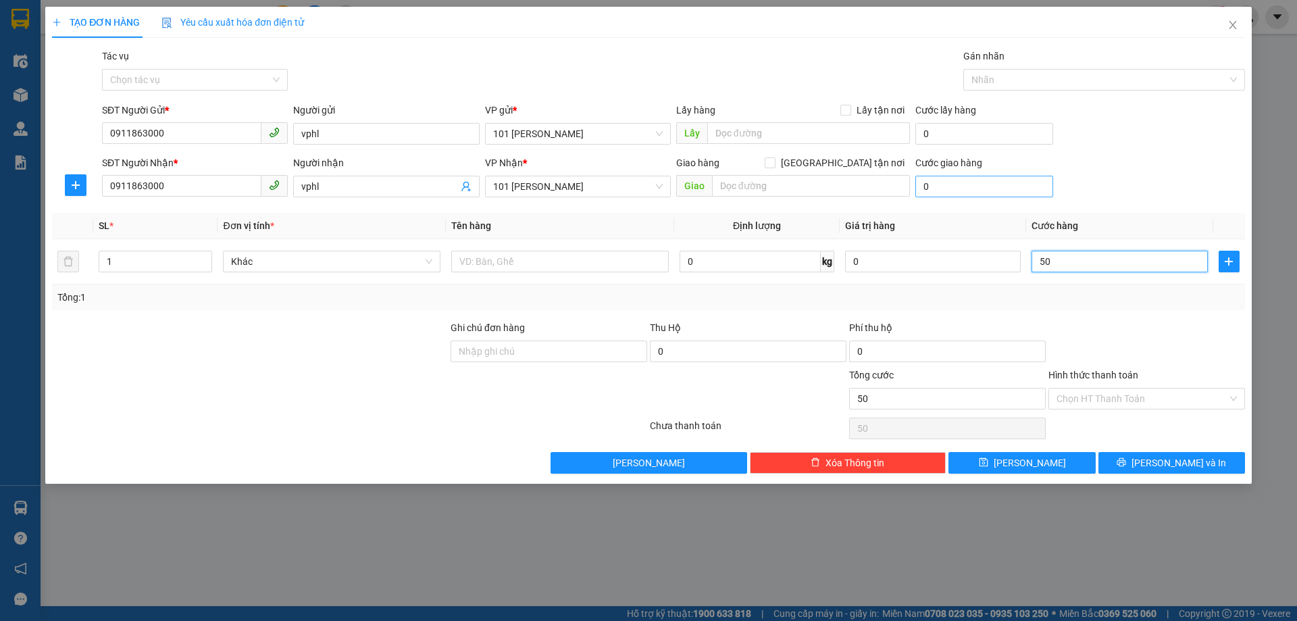
type input "500"
type input "5.000"
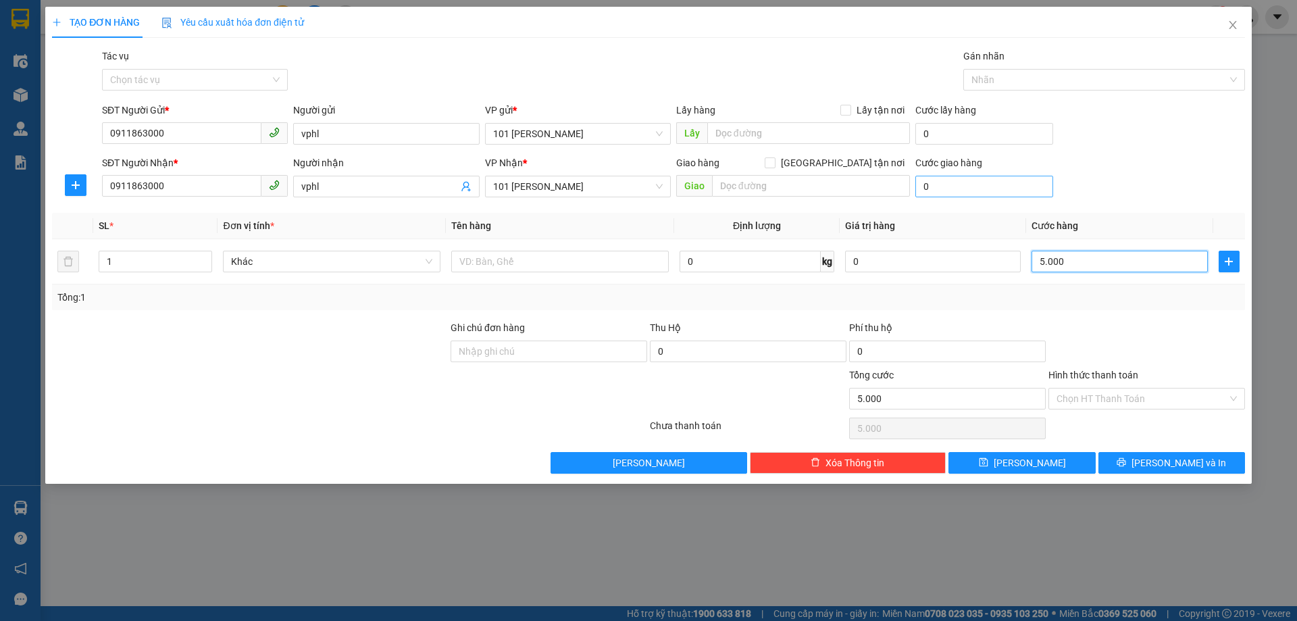
type input "50.000"
click at [1148, 391] on input "Hình thức thanh toán" at bounding box center [1142, 399] width 171 height 20
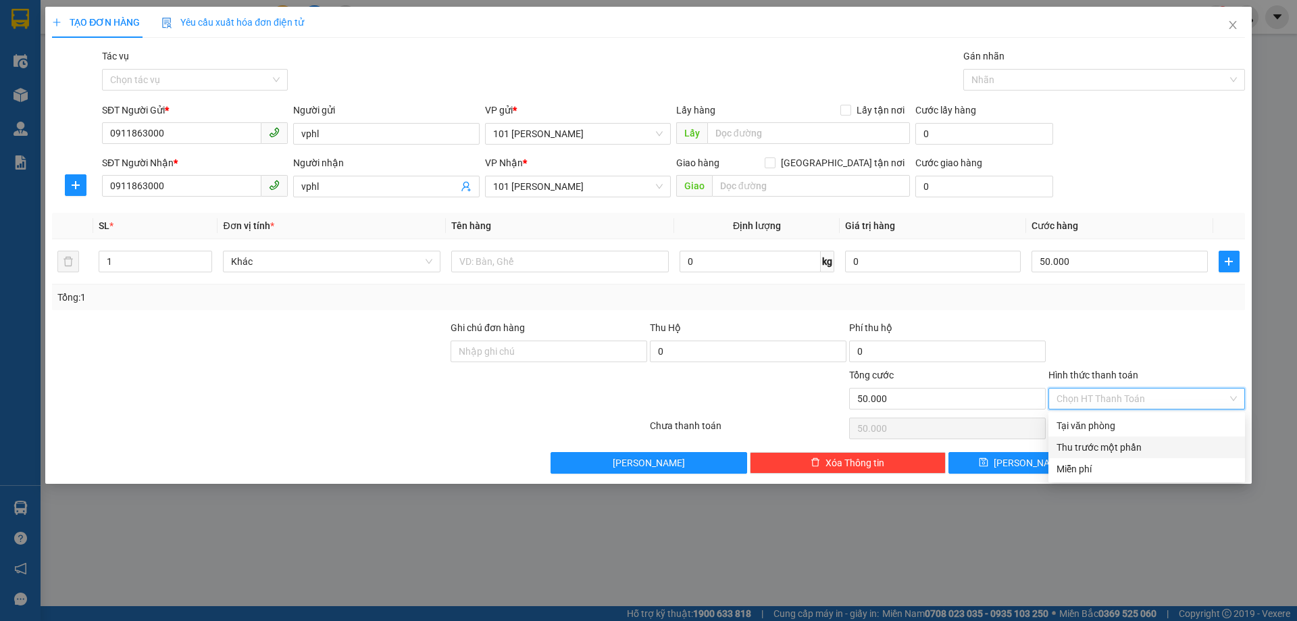
click at [1109, 446] on div "Thu trước một phần" at bounding box center [1147, 447] width 180 height 15
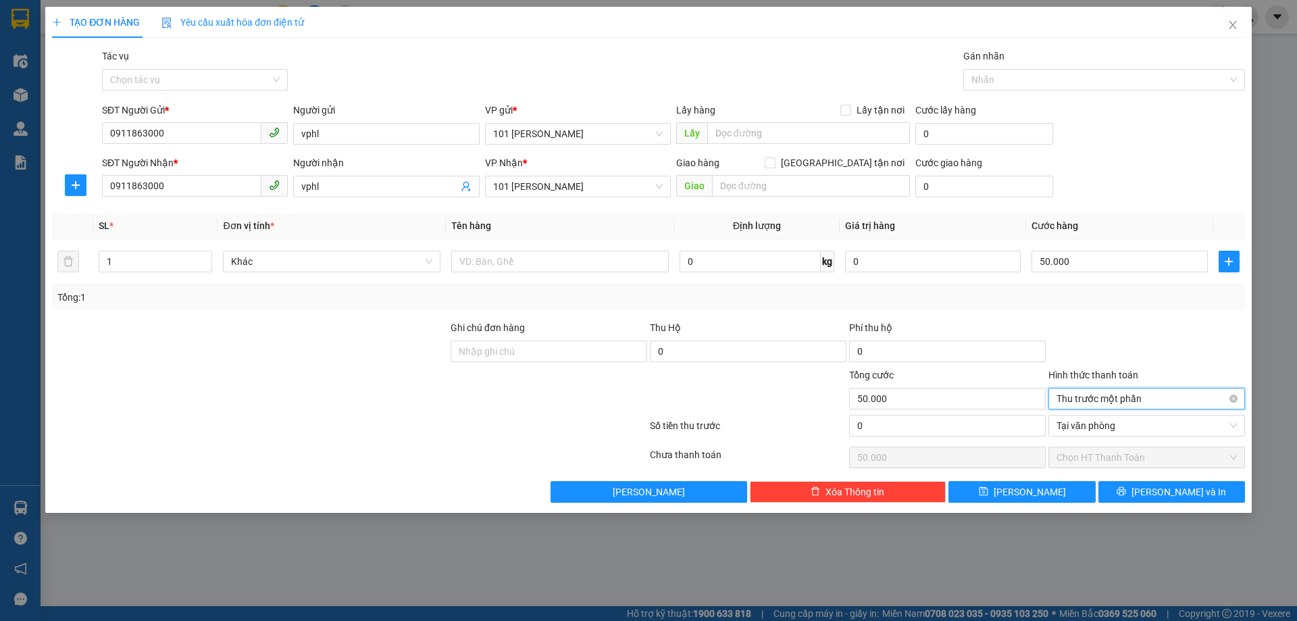
click at [1096, 406] on span "Thu trước một phần" at bounding box center [1147, 399] width 180 height 20
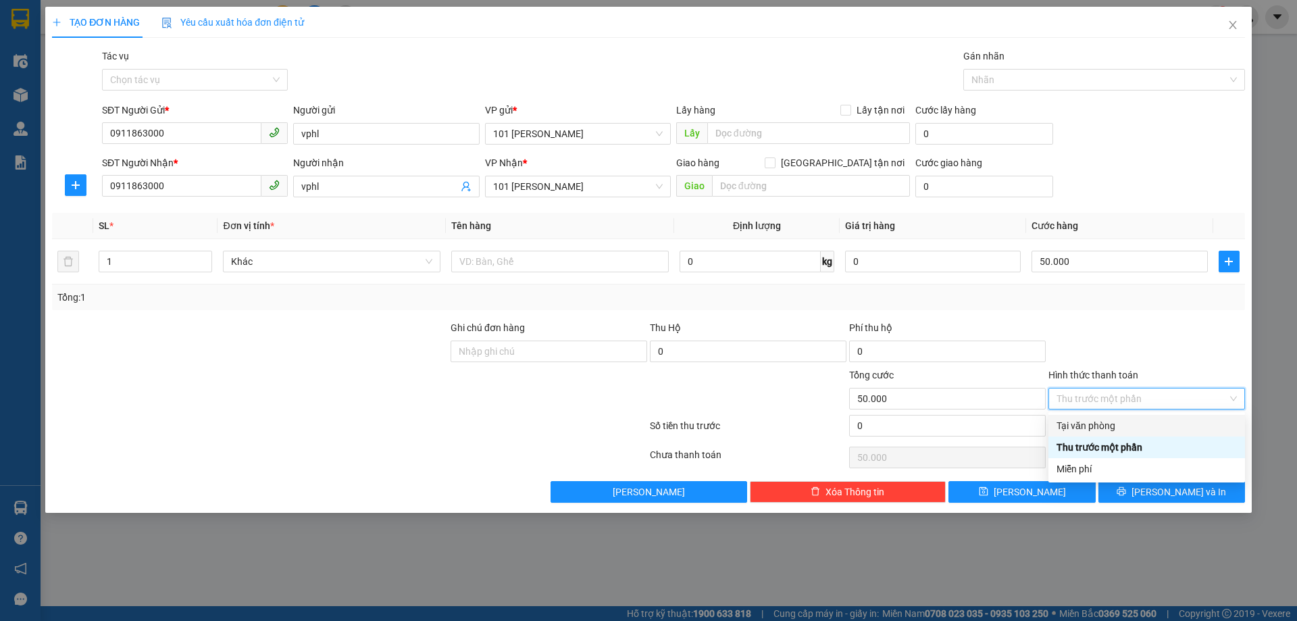
click at [1101, 430] on div "Tại văn phòng" at bounding box center [1147, 425] width 180 height 15
type input "0"
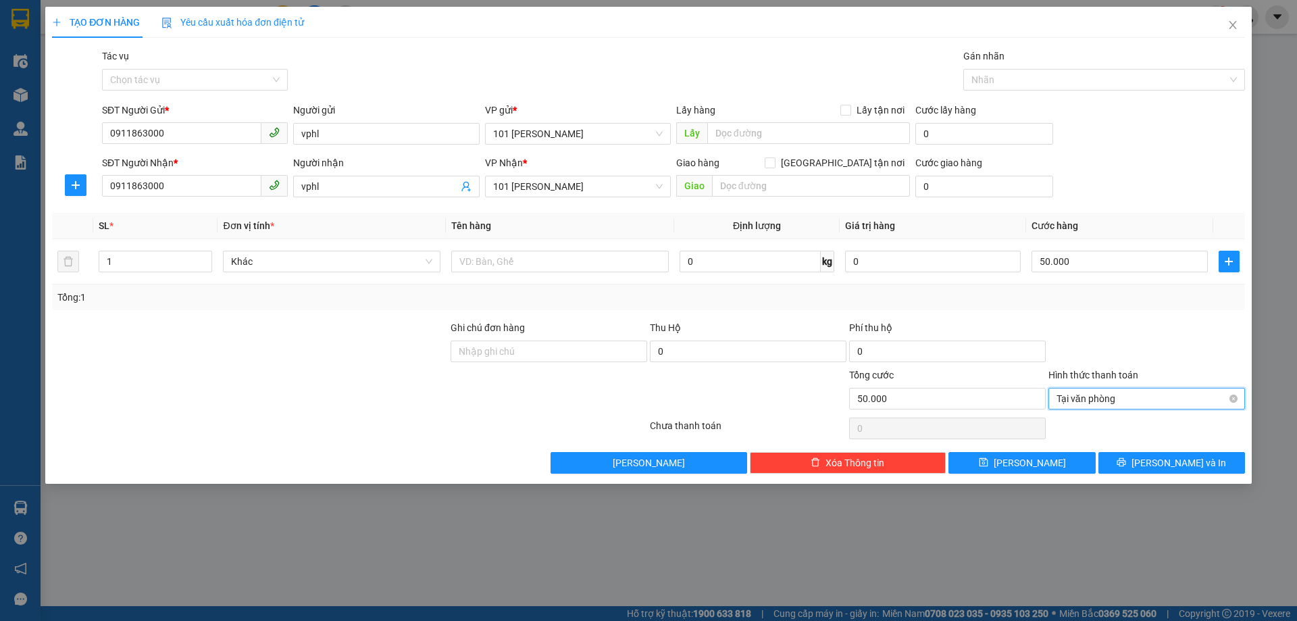
click at [1130, 393] on span "Tại văn phòng" at bounding box center [1147, 399] width 180 height 20
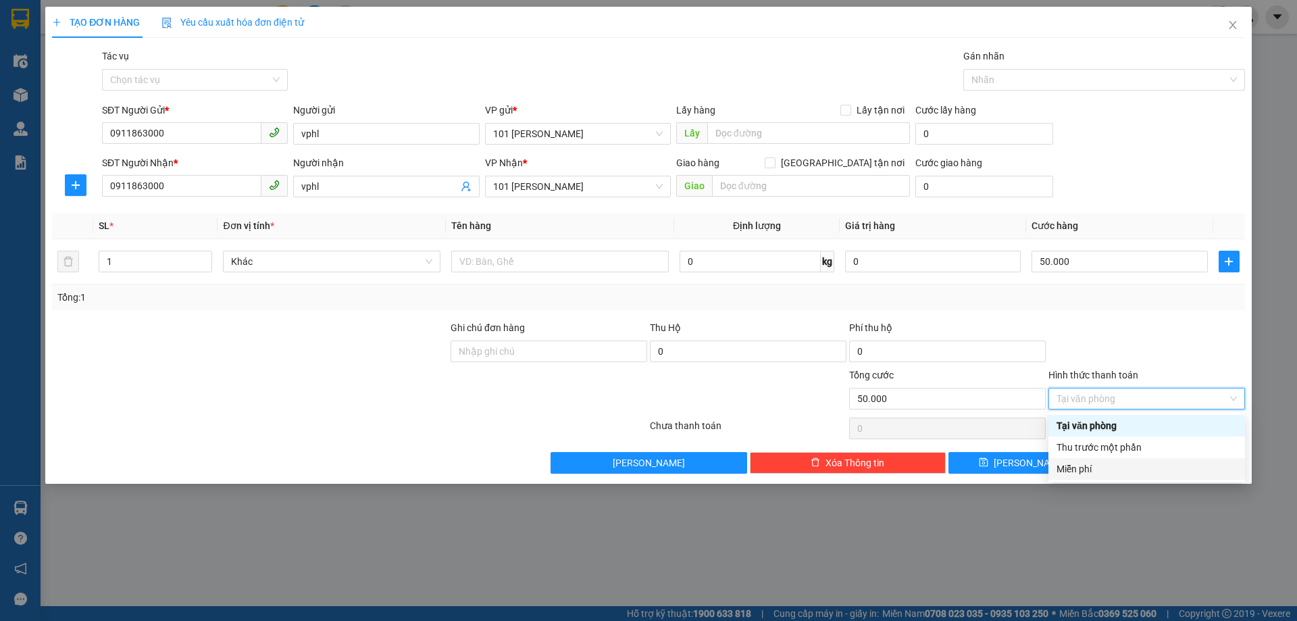
click at [1103, 471] on div "Miễn phí" at bounding box center [1147, 468] width 180 height 15
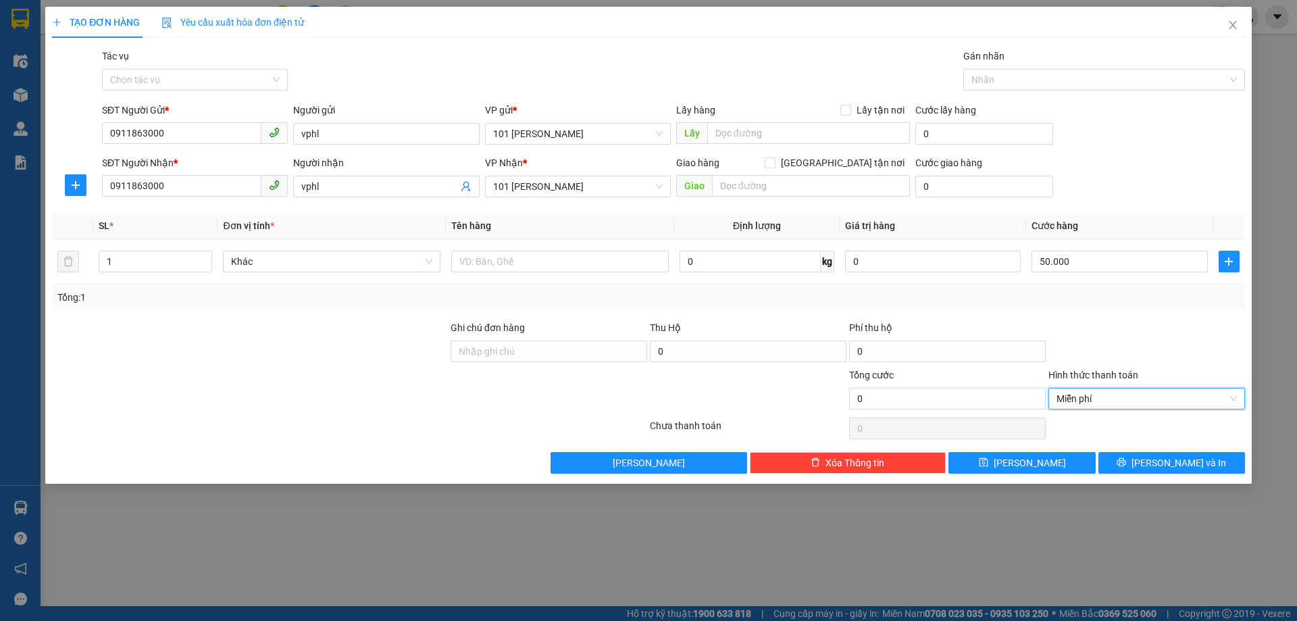
drag, startPoint x: 1100, startPoint y: 399, endPoint x: 1122, endPoint y: 418, distance: 29.2
click at [1100, 400] on span "Miễn phí" at bounding box center [1147, 399] width 180 height 20
click at [1116, 441] on div "Thu trước một phần" at bounding box center [1147, 447] width 180 height 15
type input "50.000"
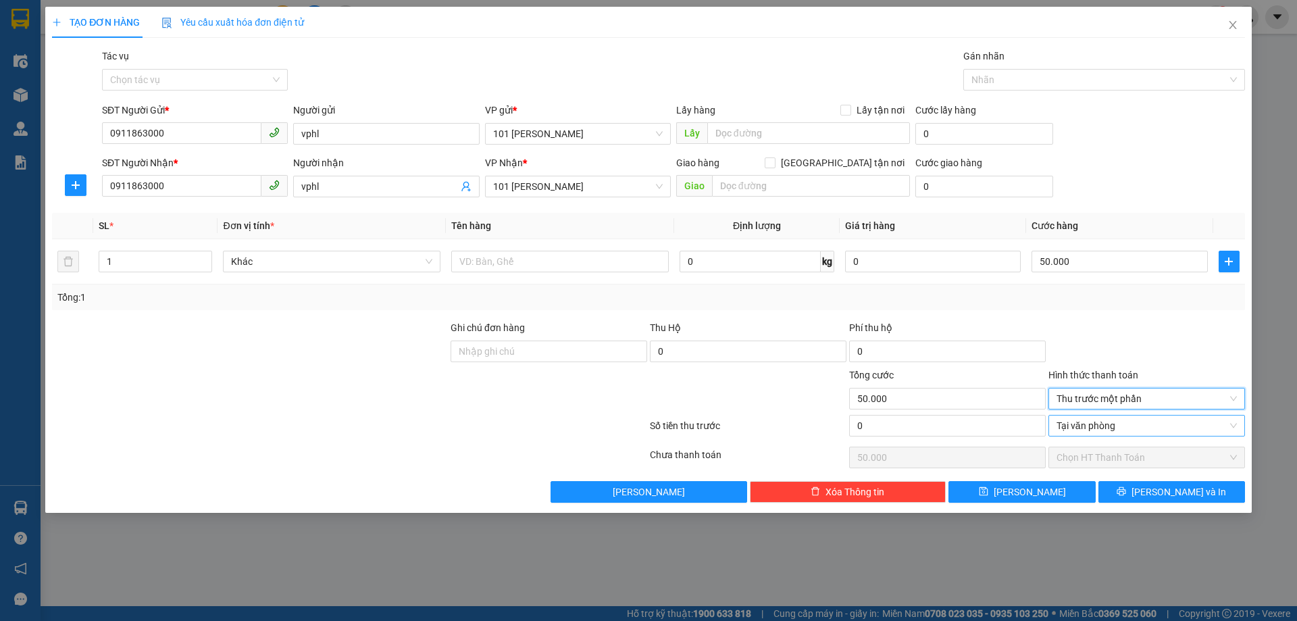
click at [1121, 426] on span "Tại văn phòng" at bounding box center [1147, 426] width 180 height 20
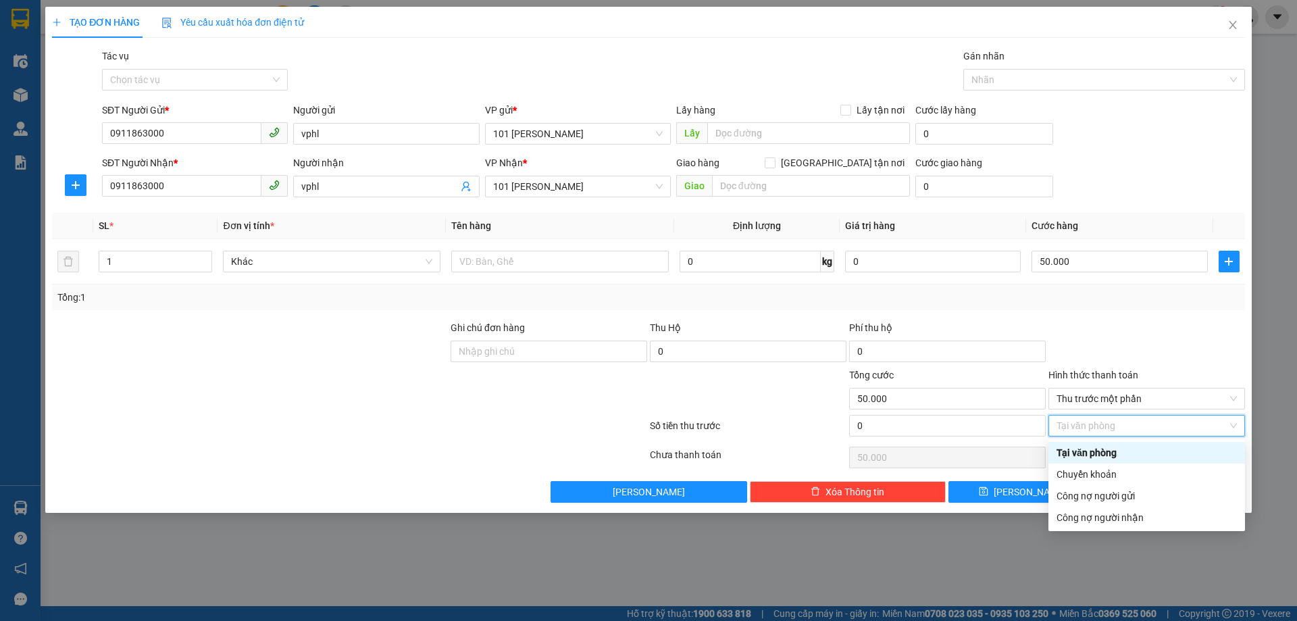
click at [1120, 355] on div at bounding box center [1146, 343] width 199 height 47
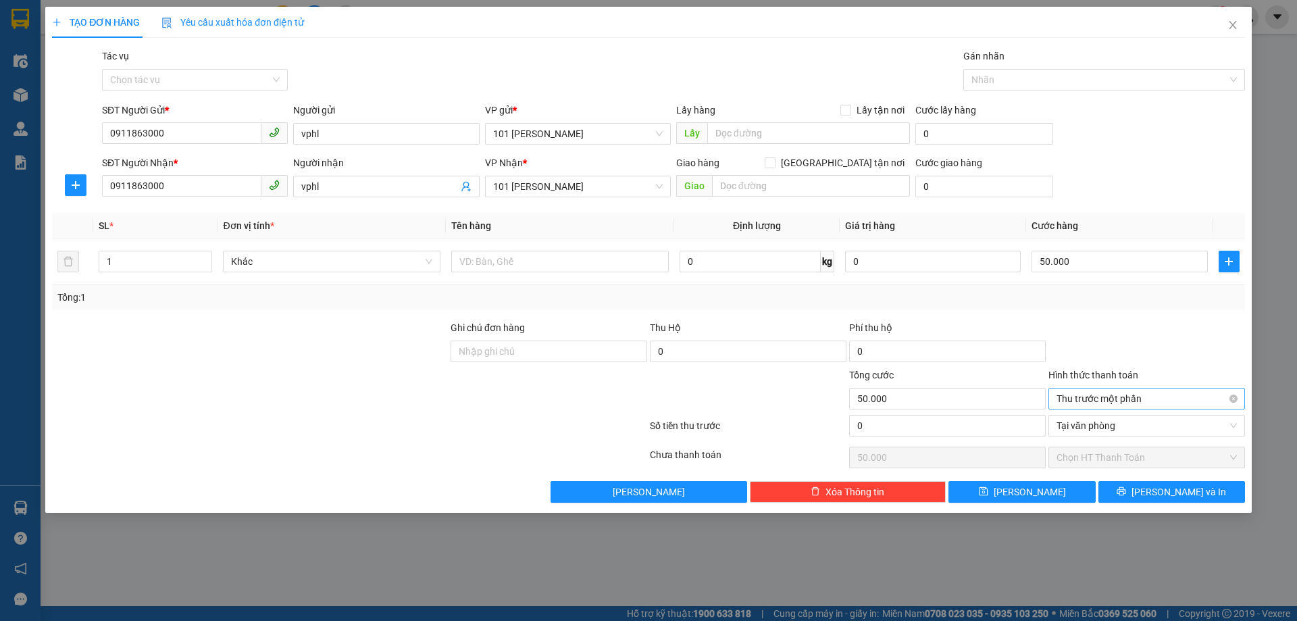
click at [1123, 397] on span "Thu trước một phần" at bounding box center [1147, 399] width 180 height 20
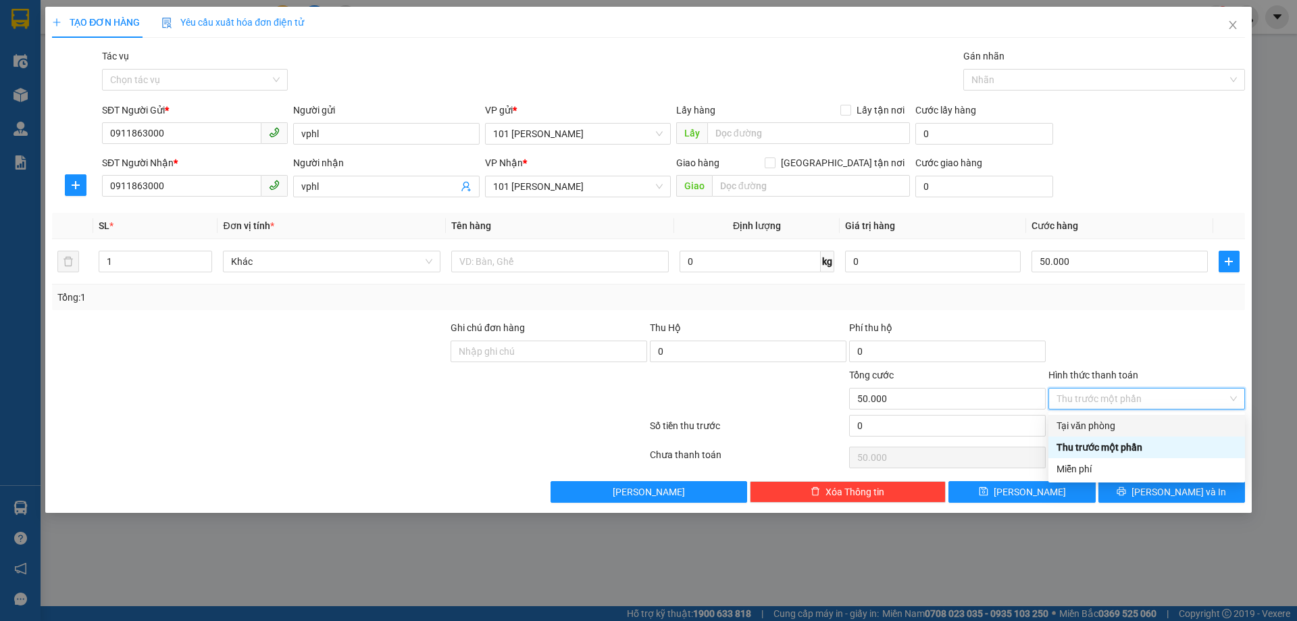
click at [1093, 432] on div "Tại văn phòng" at bounding box center [1147, 425] width 180 height 15
type input "0"
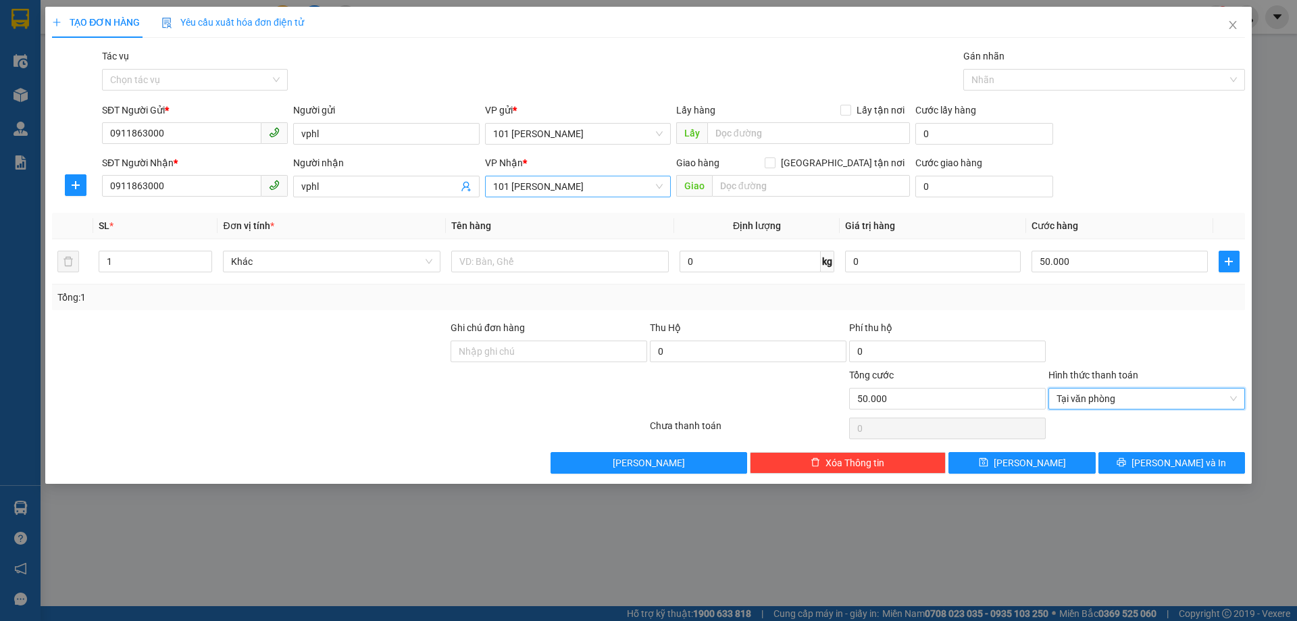
click at [631, 185] on span "101 [PERSON_NAME]" at bounding box center [578, 186] width 170 height 20
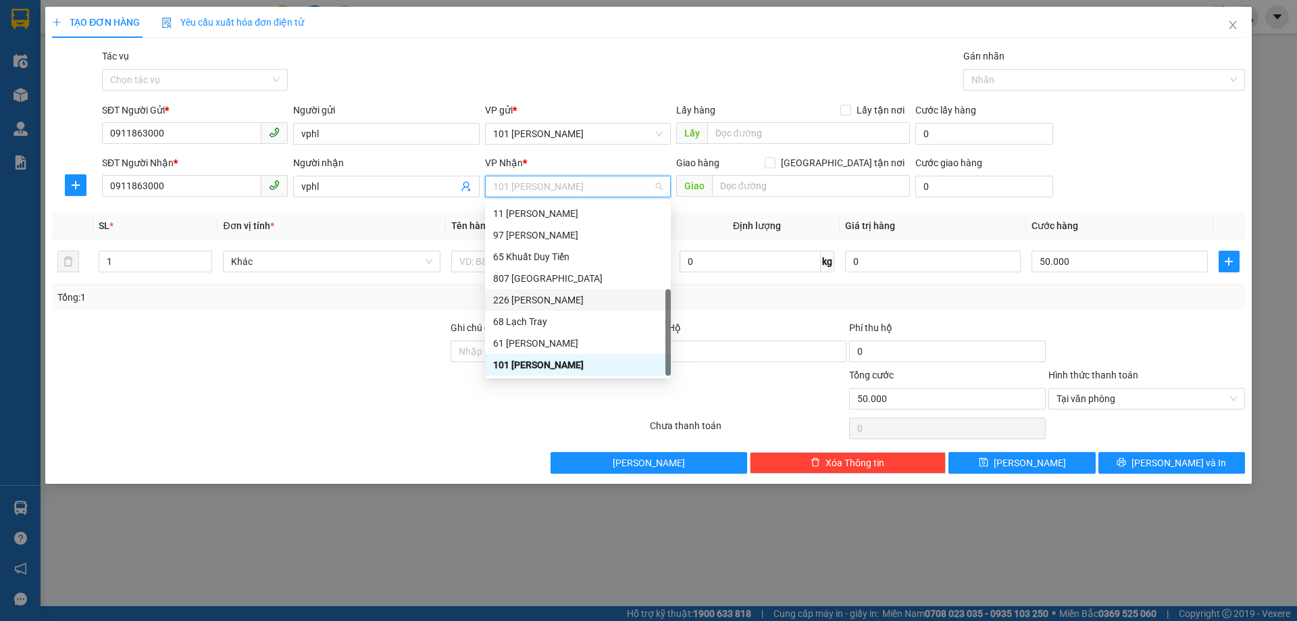
scroll to position [22, 0]
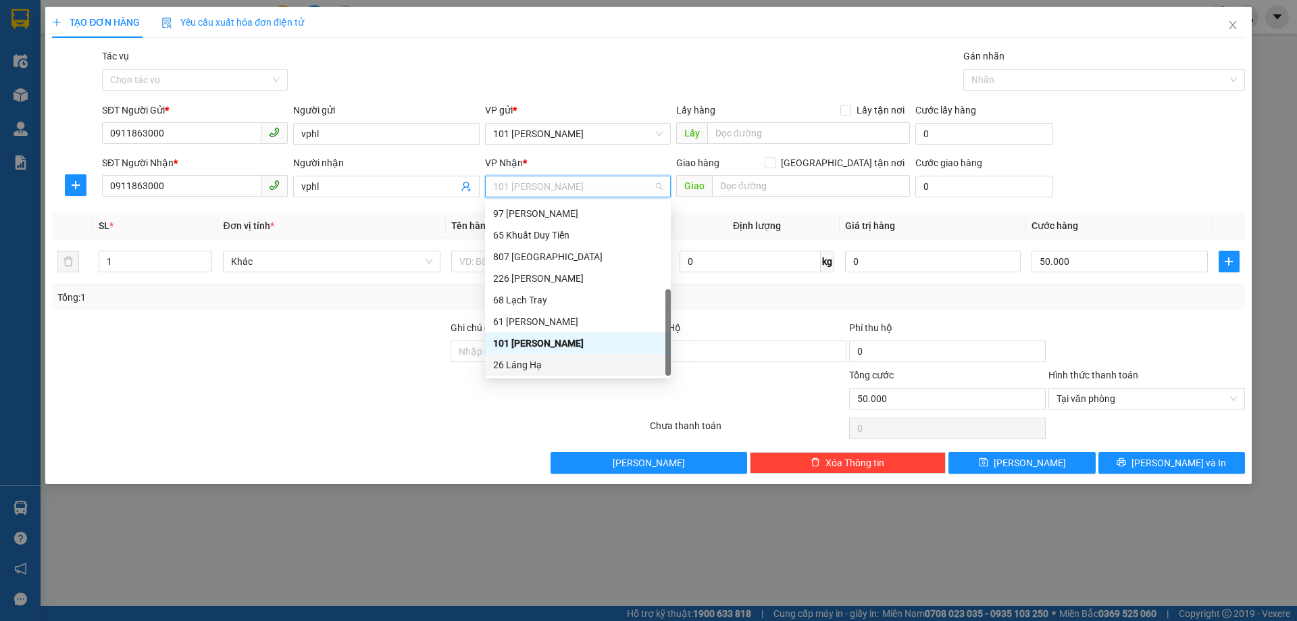
click at [518, 359] on div "26 Láng Hạ" at bounding box center [578, 364] width 170 height 15
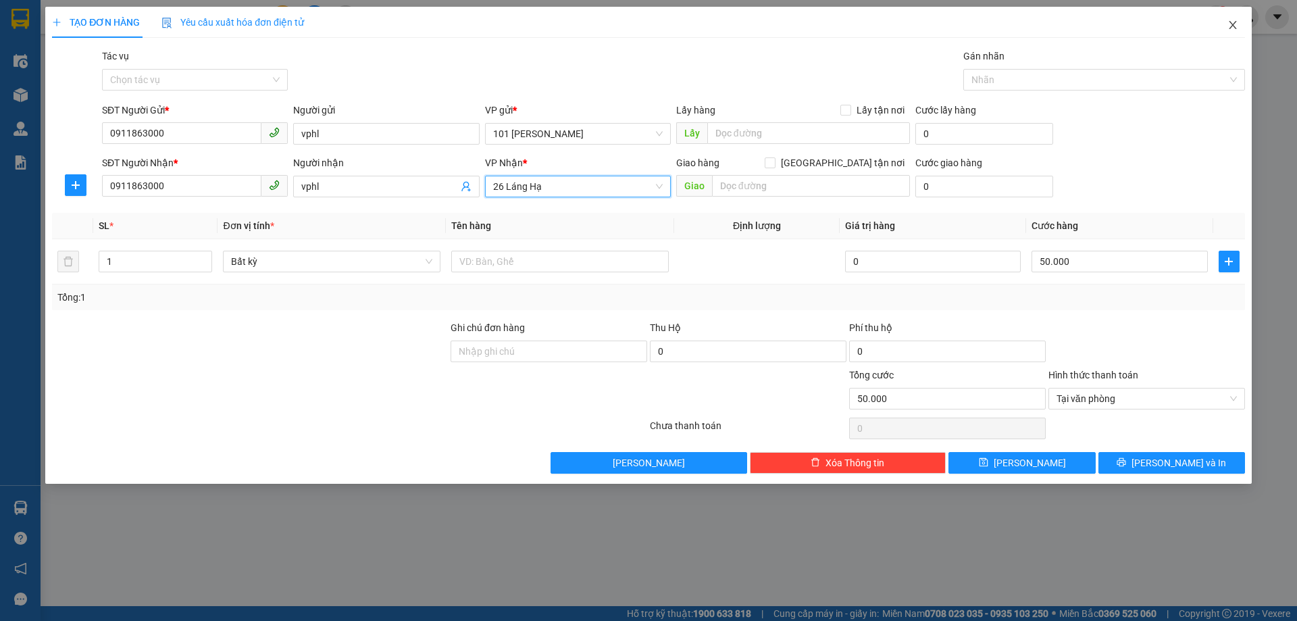
click at [1232, 24] on icon "close" at bounding box center [1232, 25] width 7 height 8
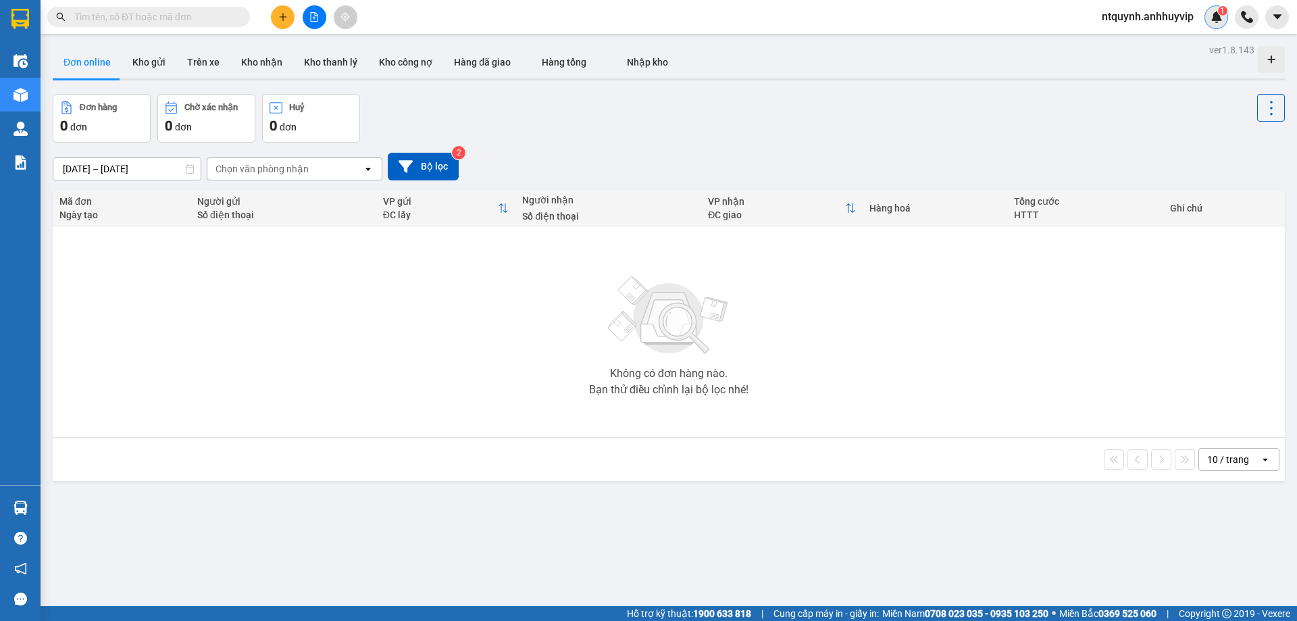
click at [1216, 22] on img at bounding box center [1217, 17] width 12 height 12
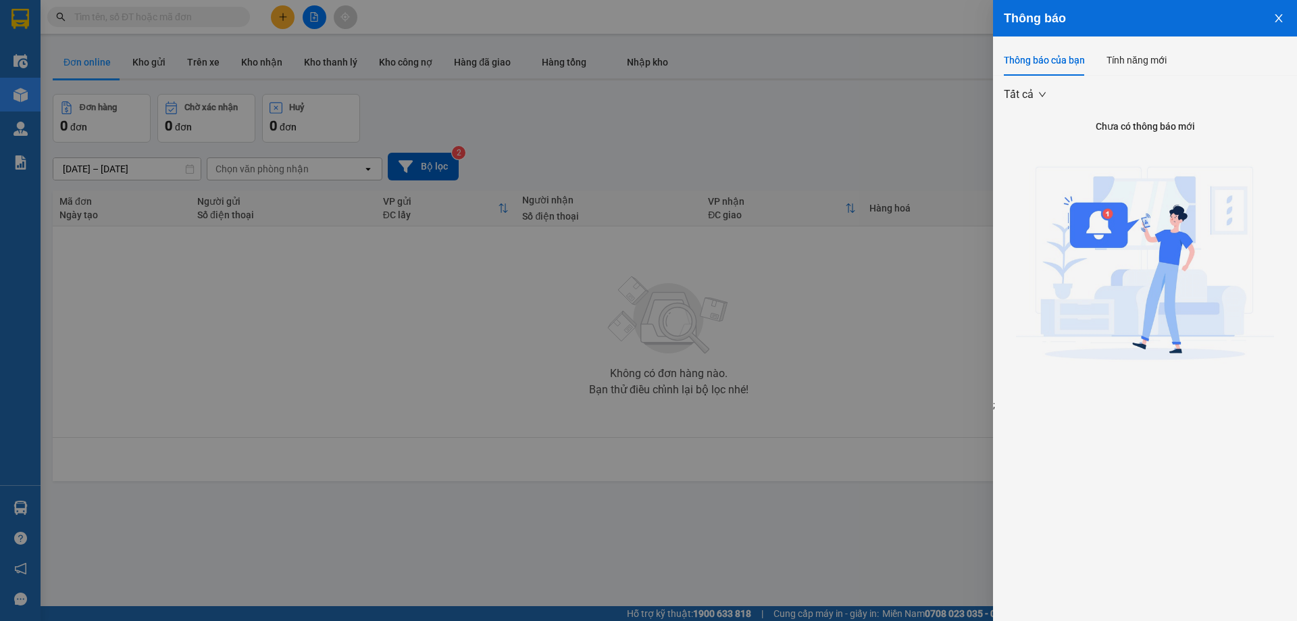
drag, startPoint x: 730, startPoint y: 193, endPoint x: 657, endPoint y: 148, distance: 85.3
click at [731, 192] on div at bounding box center [648, 310] width 1297 height 621
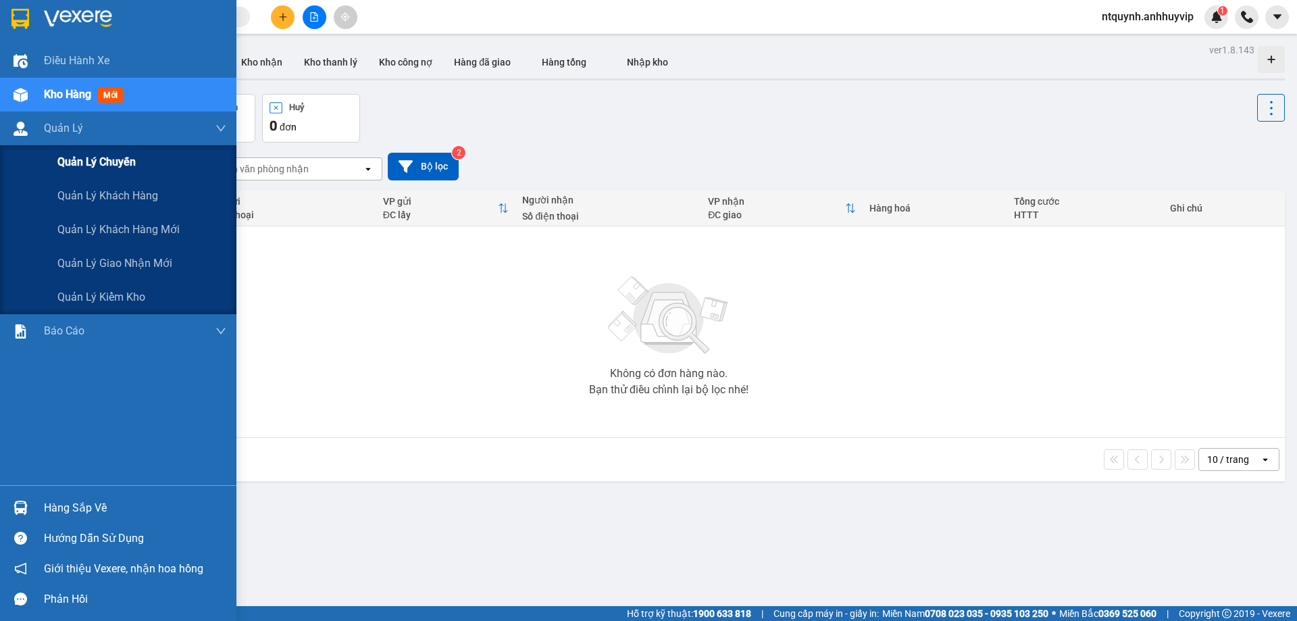
click at [92, 158] on span "Quản lý chuyến" at bounding box center [96, 161] width 78 height 17
